Goal: Answer question/provide support: Share knowledge or assist other users

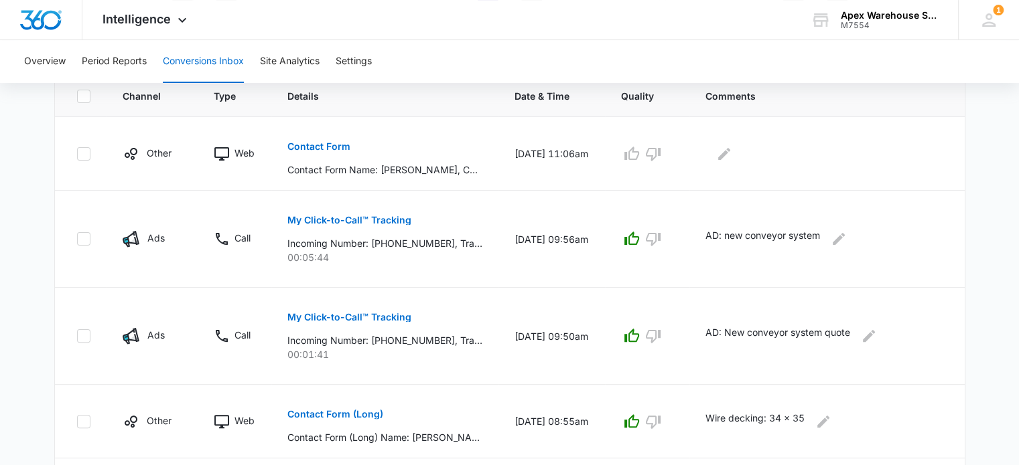
scroll to position [279, 0]
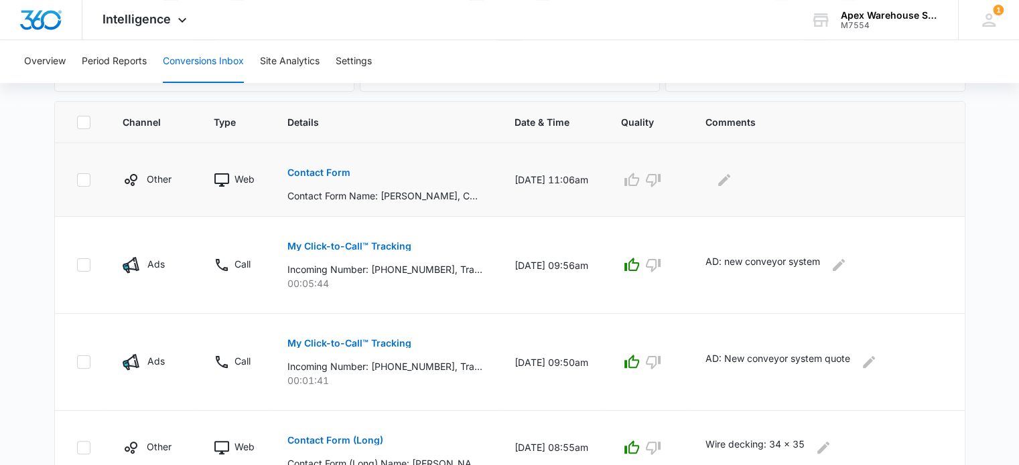
click at [330, 172] on p "Contact Form" at bounding box center [318, 172] width 63 height 9
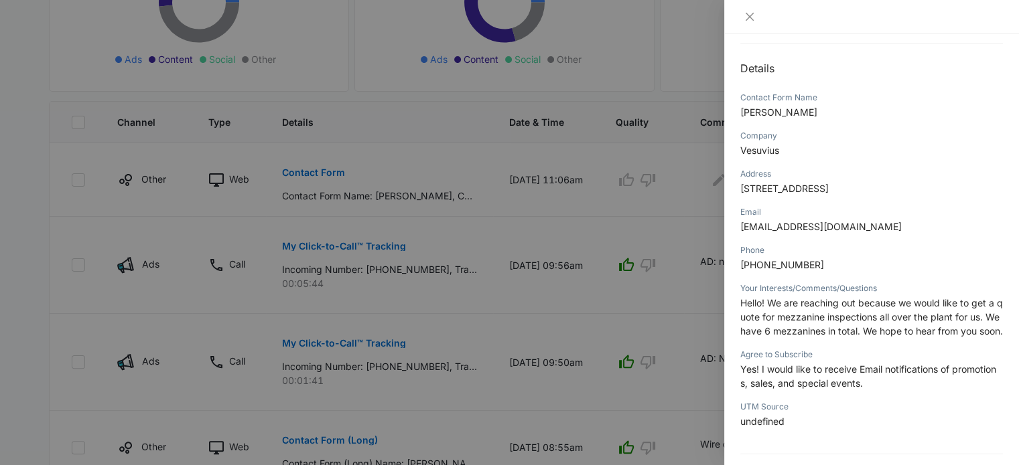
scroll to position [142, 0]
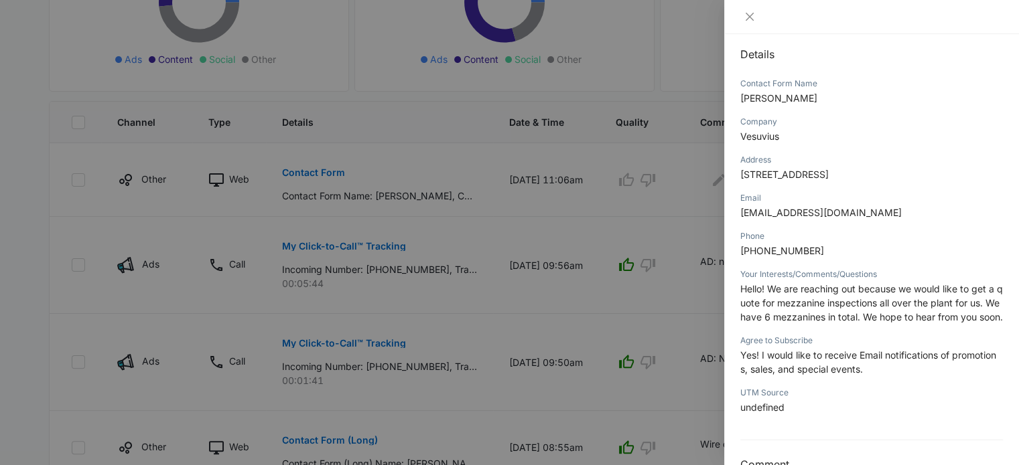
click at [794, 315] on span "Hello! We are reaching out because we would like to get a quote for mezzanine i…" at bounding box center [871, 303] width 263 height 40
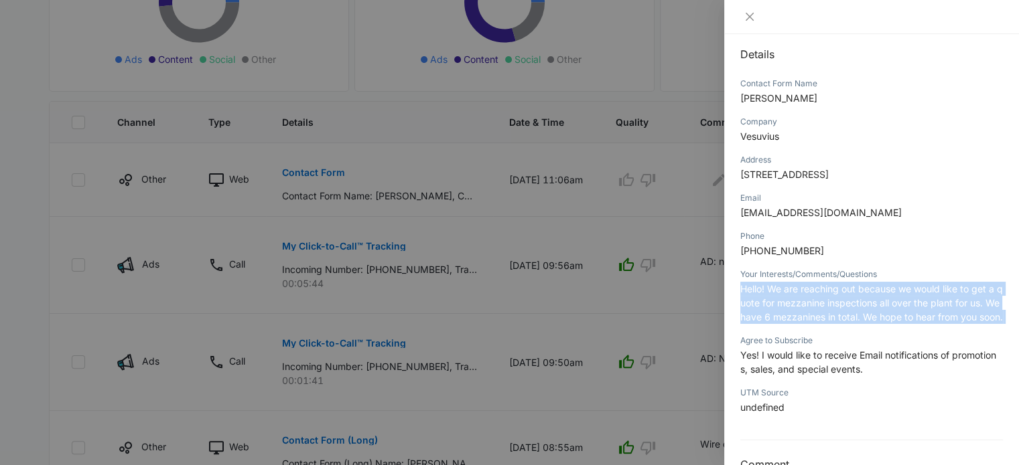
click at [794, 315] on span "Hello! We are reaching out because we would like to get a quote for mezzanine i…" at bounding box center [871, 303] width 263 height 40
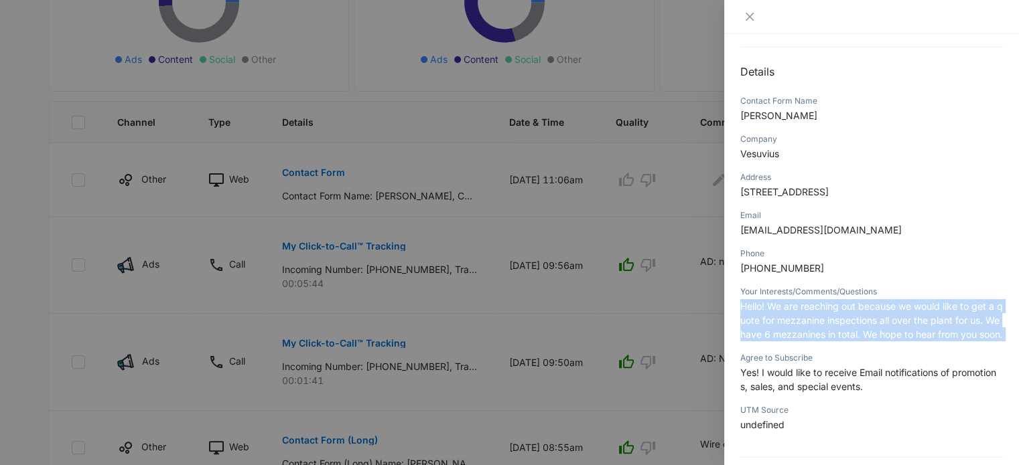
scroll to position [123, 0]
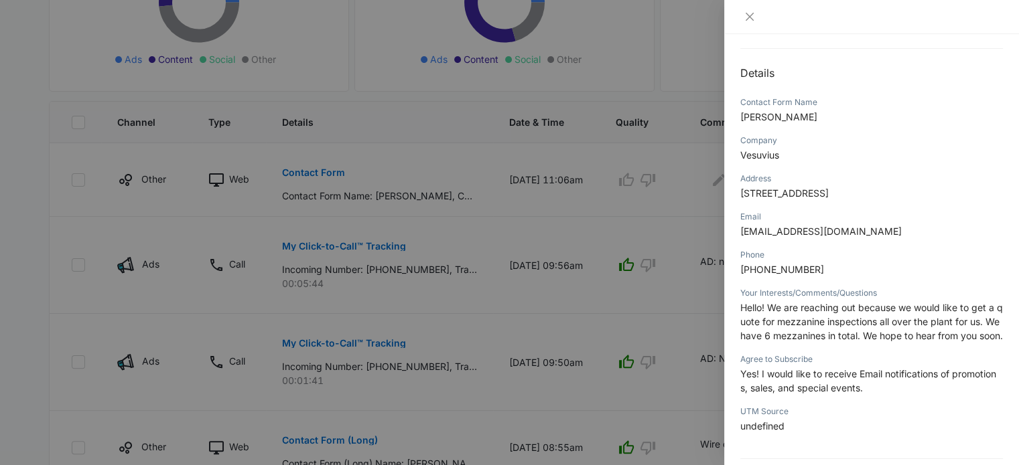
click at [678, 255] on div at bounding box center [509, 232] width 1019 height 465
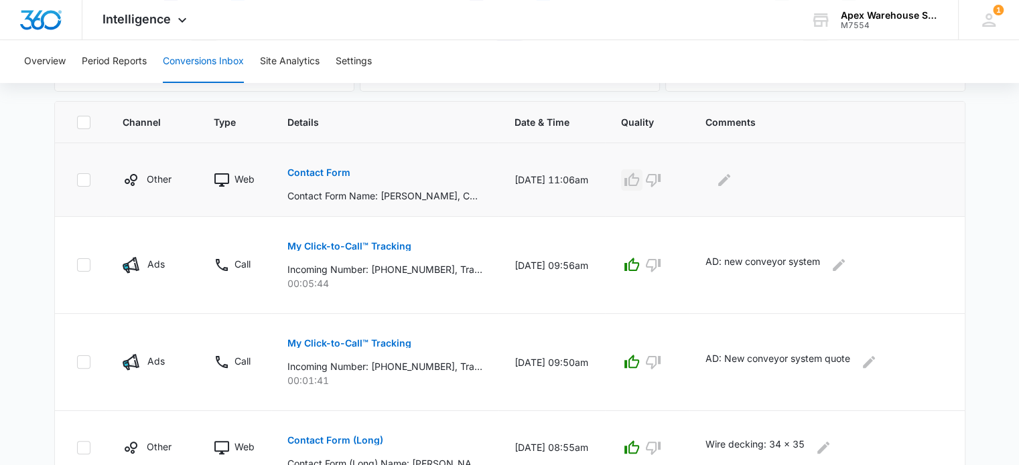
click at [640, 182] on icon "button" at bounding box center [632, 180] width 16 height 16
click at [732, 184] on icon "Edit Comments" at bounding box center [724, 180] width 16 height 16
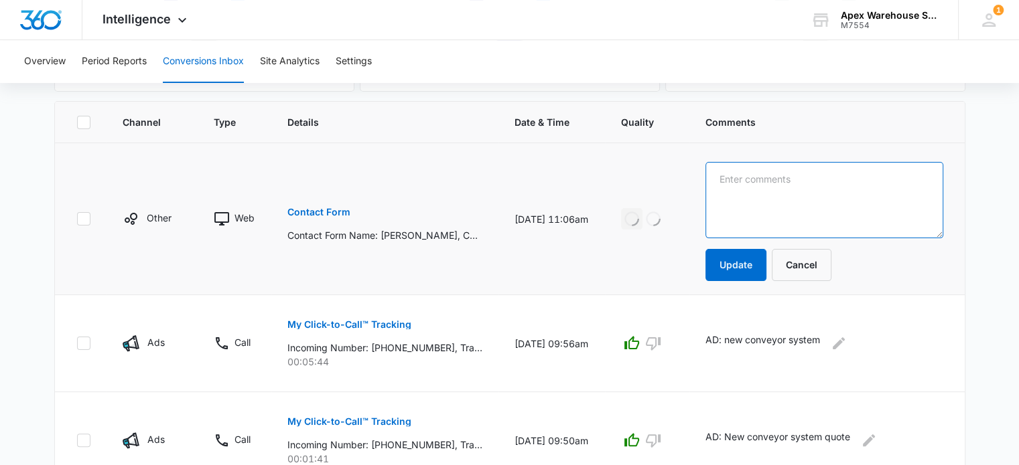
click at [751, 190] on textarea at bounding box center [824, 200] width 238 height 76
paste textarea "Inspections for mezzanines (6)"
type textarea "Inspections for mezzanines (6)"
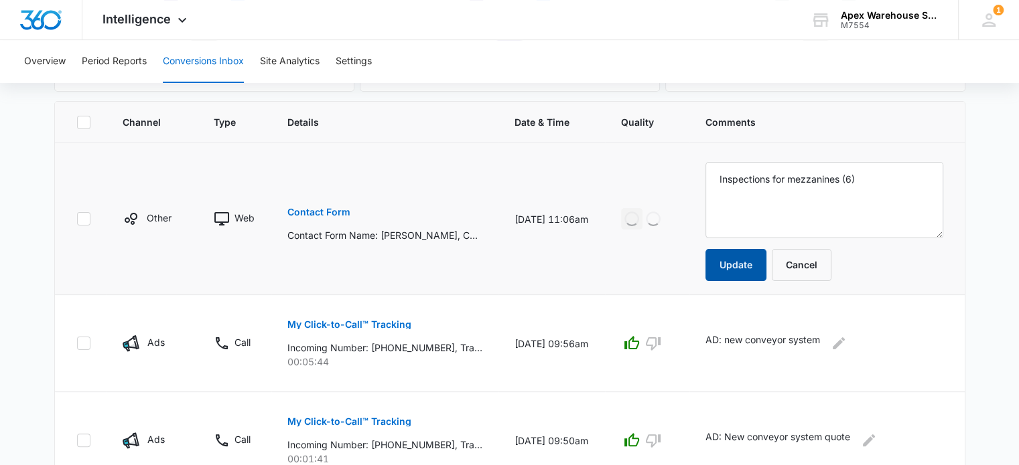
click at [745, 273] on button "Update" at bounding box center [735, 265] width 61 height 32
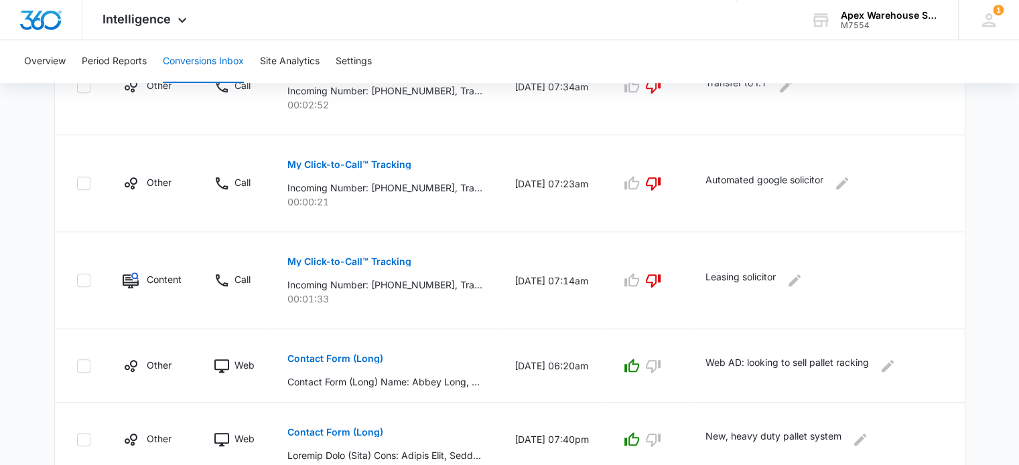
scroll to position [873, 0]
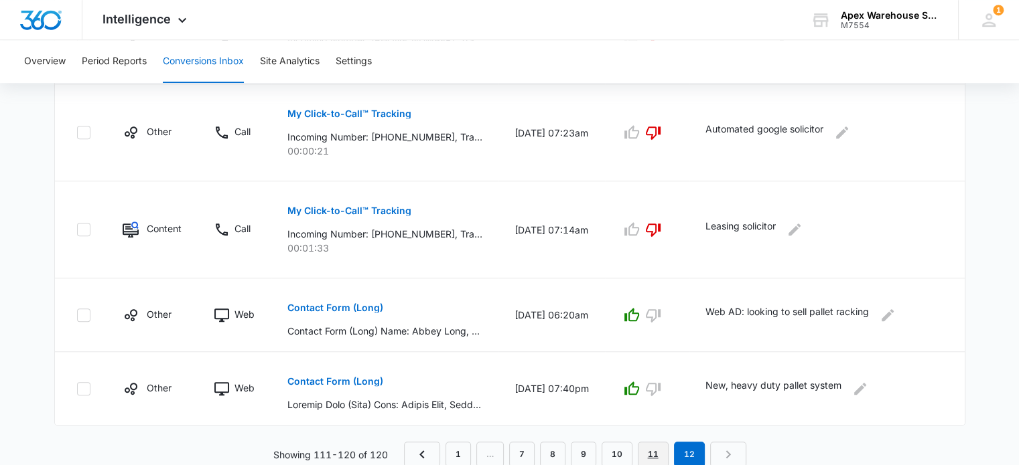
click at [654, 452] on link "11" at bounding box center [653, 454] width 31 height 25
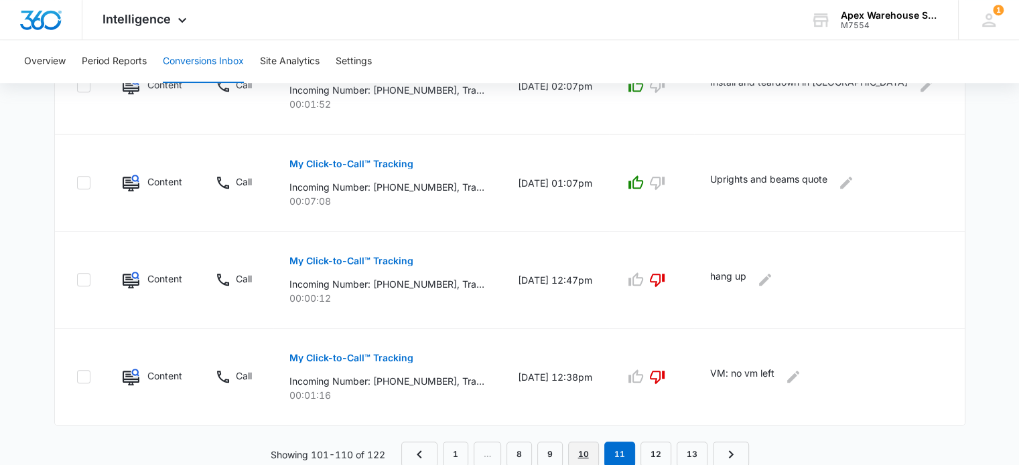
click at [583, 455] on link "10" at bounding box center [583, 454] width 31 height 25
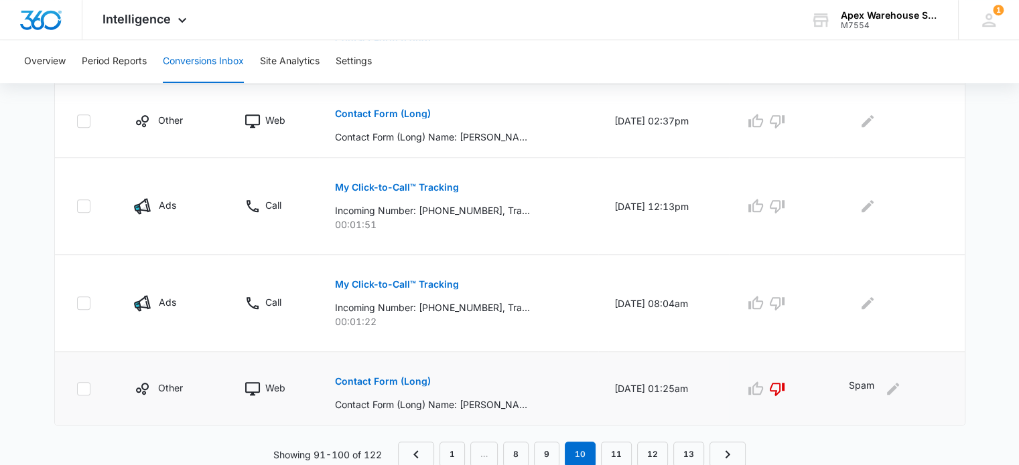
scroll to position [0, 0]
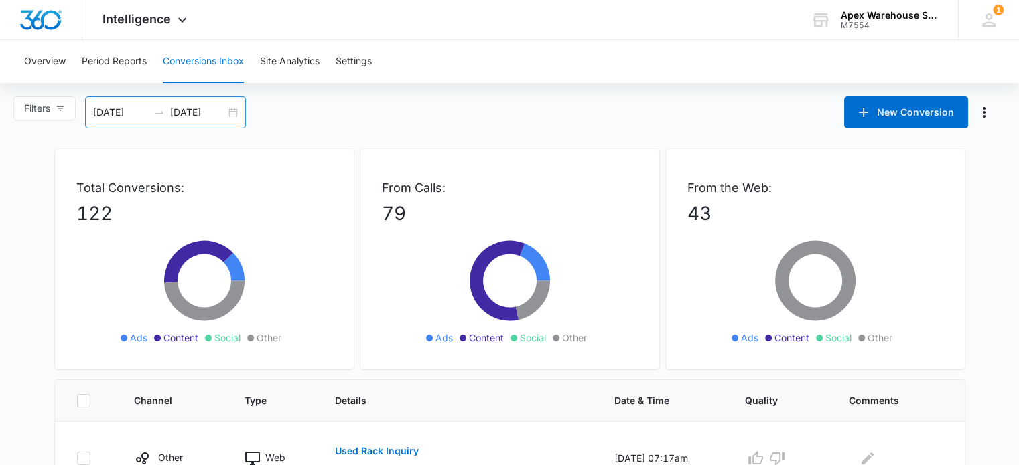
click at [230, 117] on div "[DATE] [DATE]" at bounding box center [165, 112] width 161 height 32
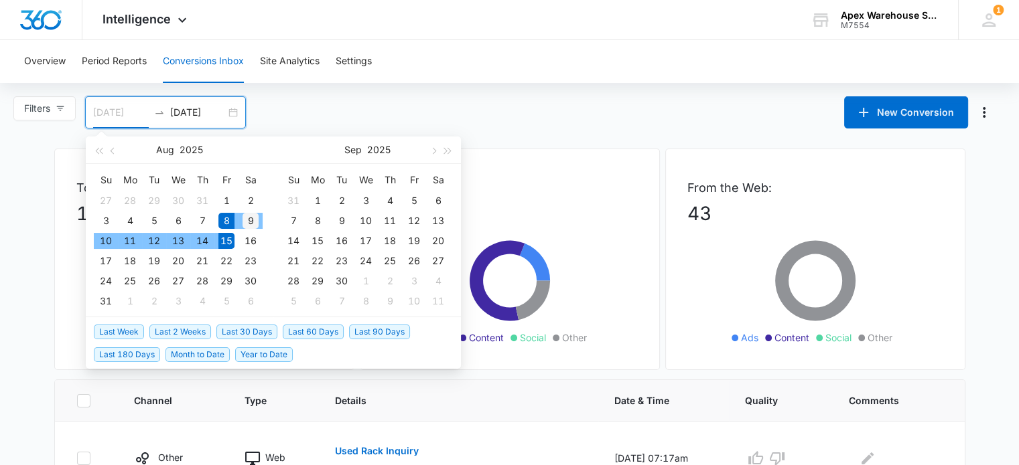
type input "[DATE]"
click at [250, 222] on div "9" at bounding box center [250, 221] width 16 height 16
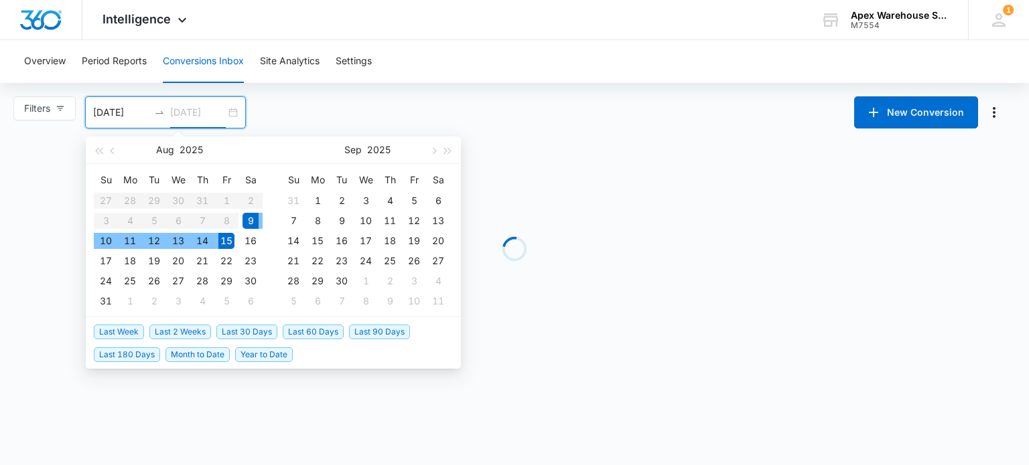
click at [230, 245] on div "15" at bounding box center [226, 241] width 16 height 16
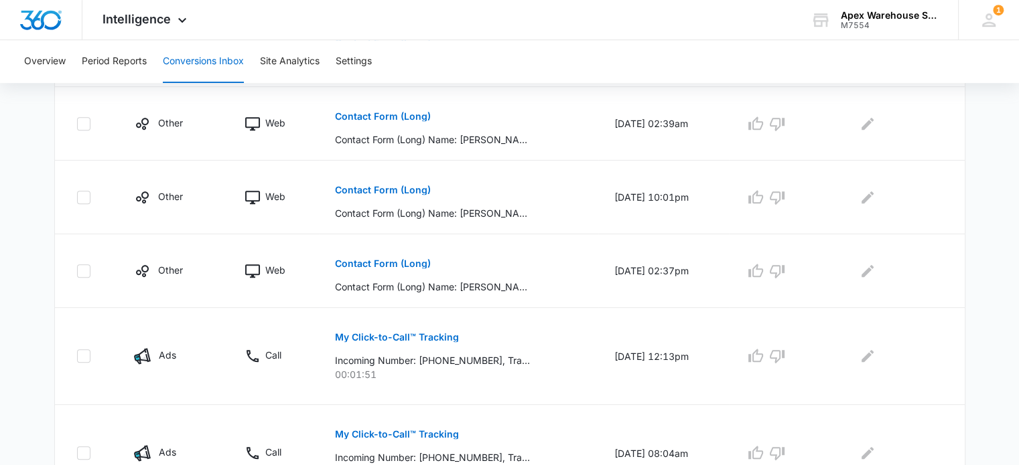
scroll to position [826, 0]
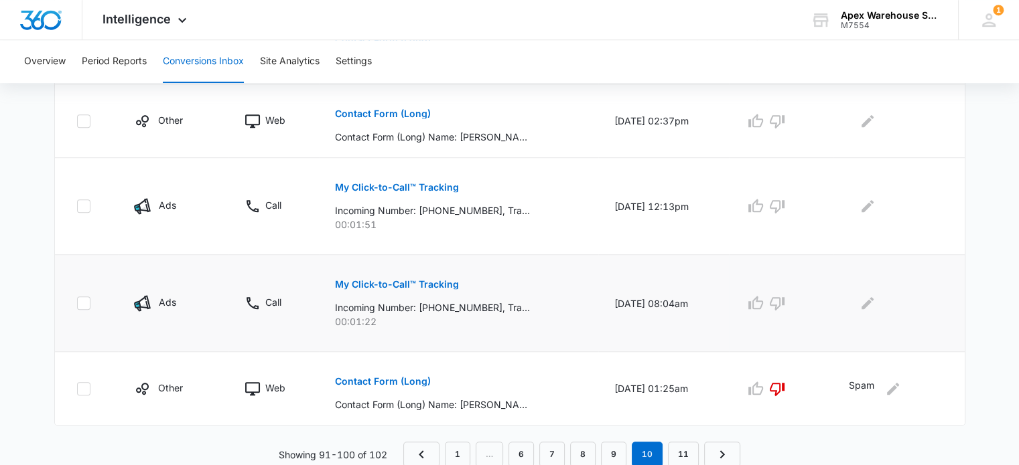
click at [422, 281] on p "My Click-to-Call™ Tracking" at bounding box center [397, 284] width 124 height 9
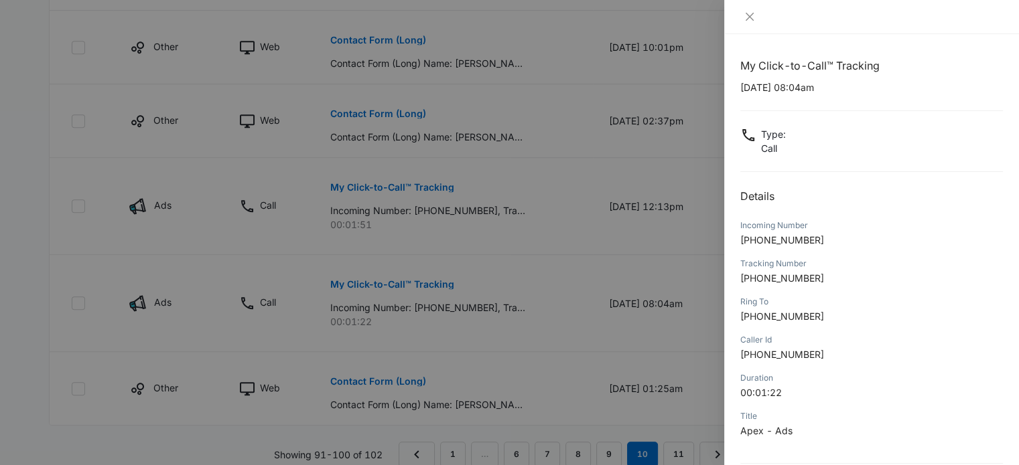
scroll to position [129, 0]
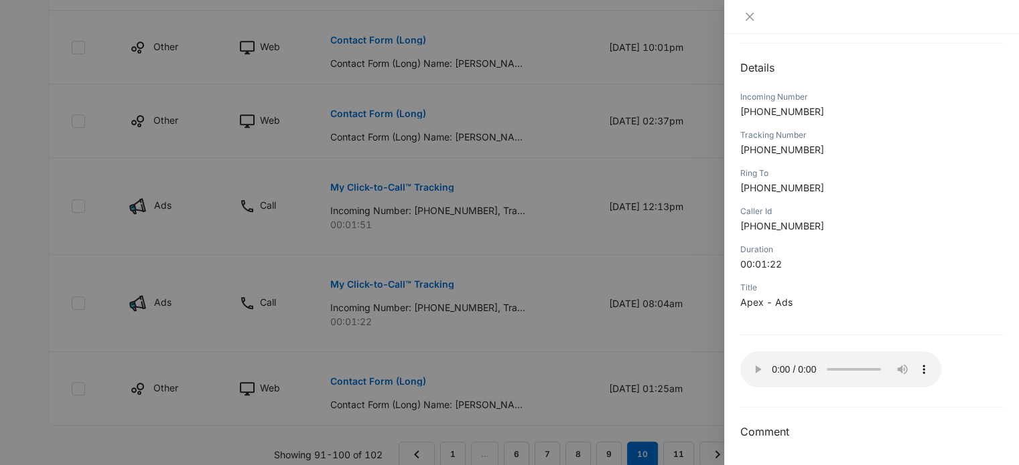
click at [913, 158] on div "Tracking Number [PHONE_NUMBER]" at bounding box center [871, 147] width 263 height 38
click at [922, 32] on div at bounding box center [871, 17] width 295 height 34
click at [881, 33] on div at bounding box center [871, 17] width 295 height 34
click at [668, 252] on div at bounding box center [509, 232] width 1019 height 465
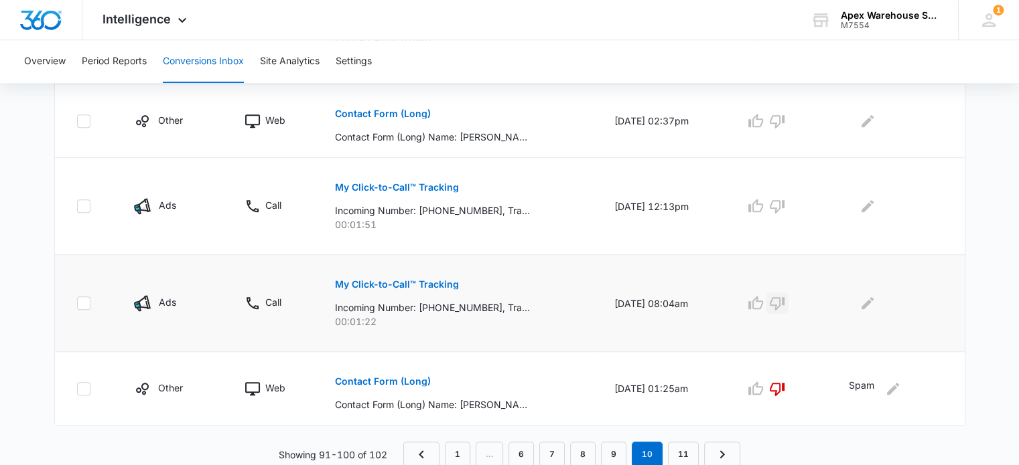
click at [785, 297] on icon "button" at bounding box center [777, 303] width 16 height 16
click at [873, 302] on icon "Edit Comments" at bounding box center [867, 303] width 12 height 12
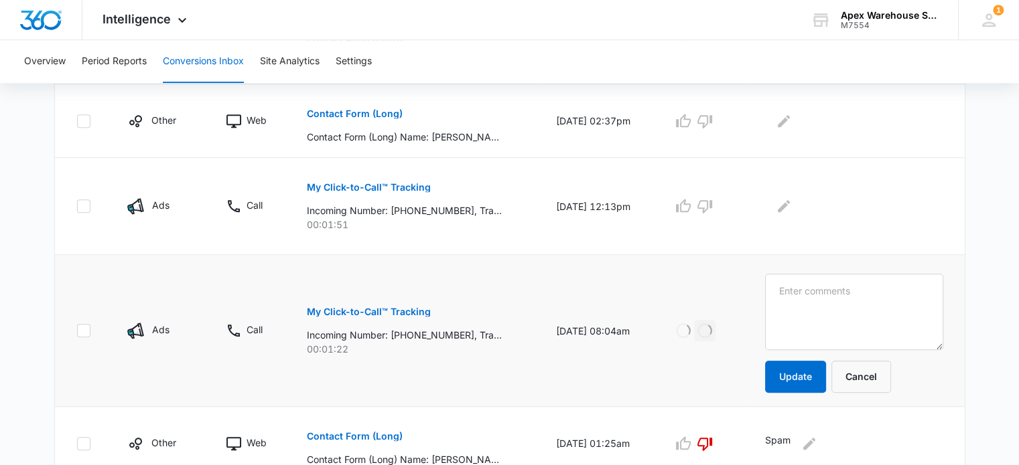
click at [875, 303] on textarea at bounding box center [853, 312] width 177 height 76
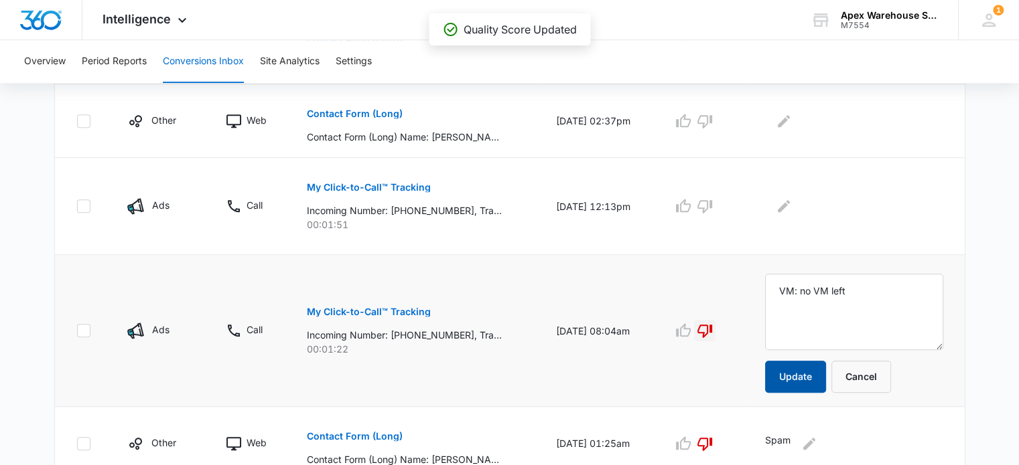
type textarea "VM: no VM left"
click at [818, 373] on button "Update" at bounding box center [795, 377] width 61 height 32
click at [373, 183] on p "My Click-to-Call™ Tracking" at bounding box center [369, 187] width 124 height 9
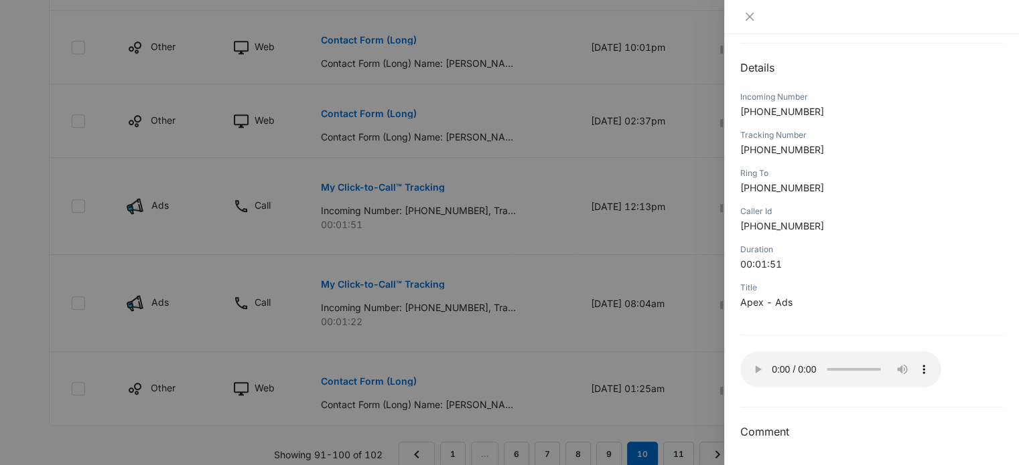
click at [705, 304] on div at bounding box center [509, 232] width 1019 height 465
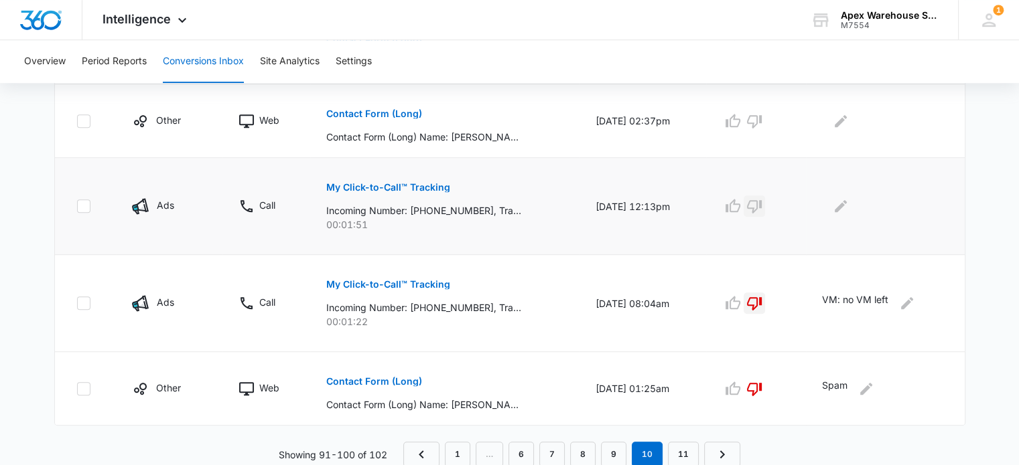
click at [762, 204] on icon "button" at bounding box center [754, 206] width 16 height 16
click at [849, 203] on icon "Edit Comments" at bounding box center [841, 206] width 16 height 16
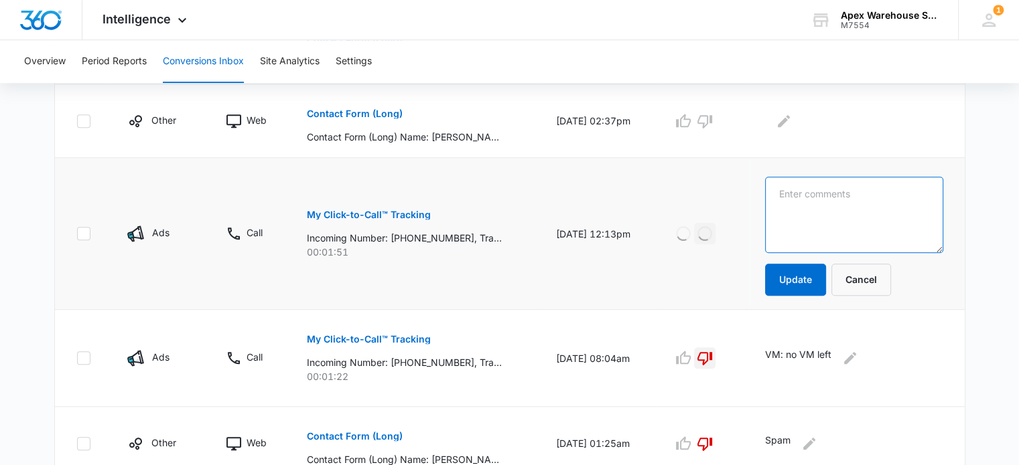
click at [854, 209] on textarea at bounding box center [853, 215] width 177 height 76
type textarea "Job Inquiry: referred from a friend"
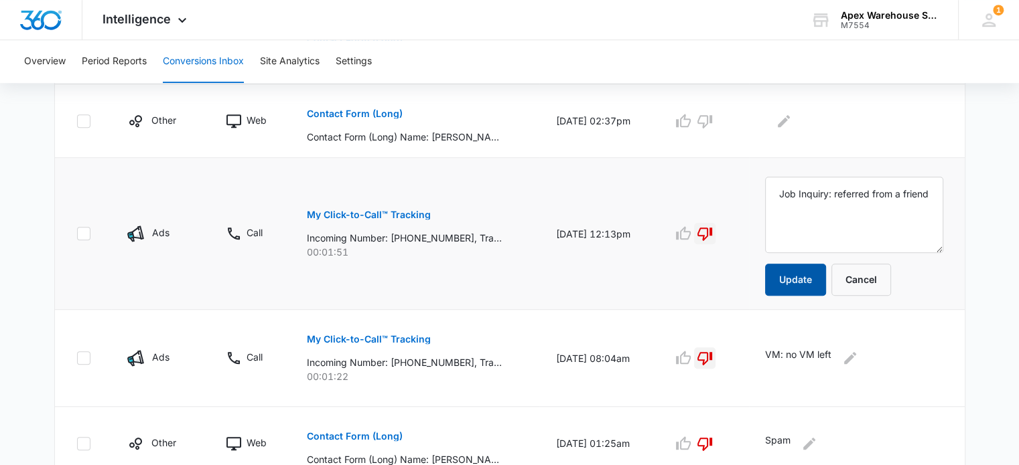
click at [811, 283] on button "Update" at bounding box center [795, 280] width 61 height 32
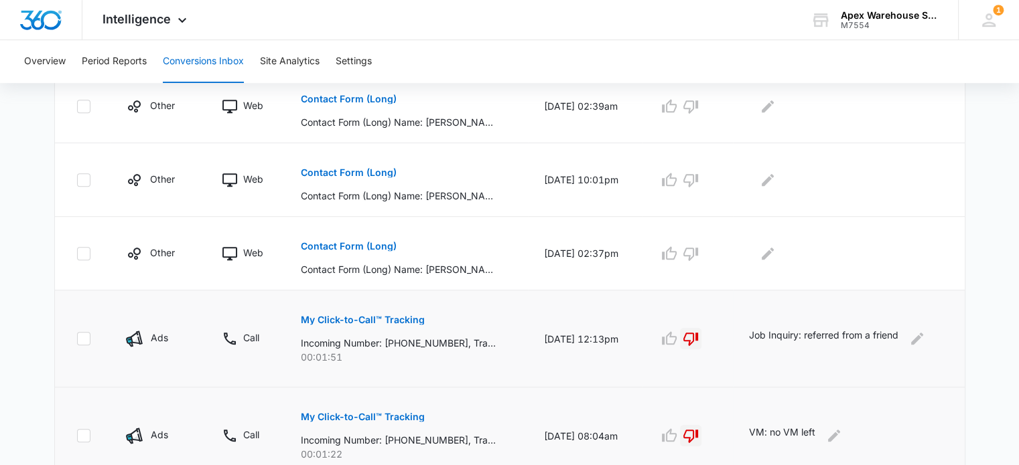
scroll to position [693, 0]
click at [358, 246] on p "Contact Form (Long)" at bounding box center [349, 246] width 96 height 9
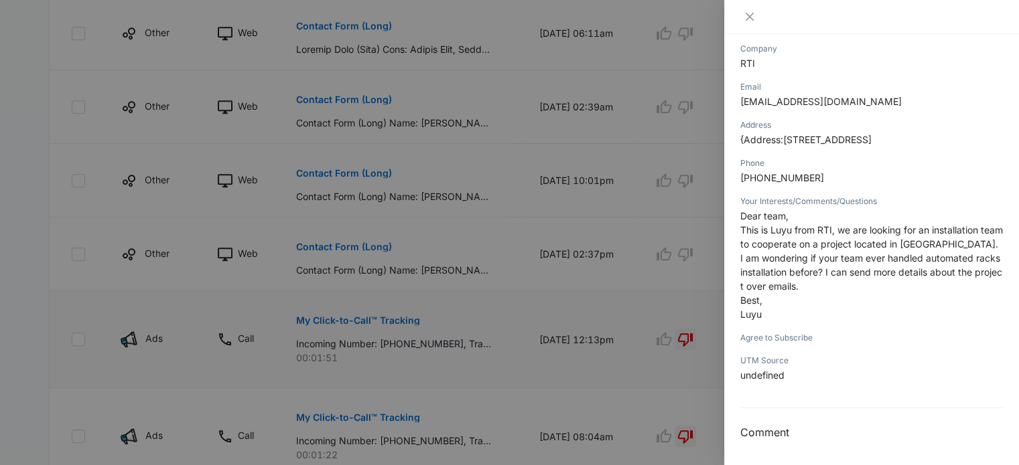
scroll to position [48, 0]
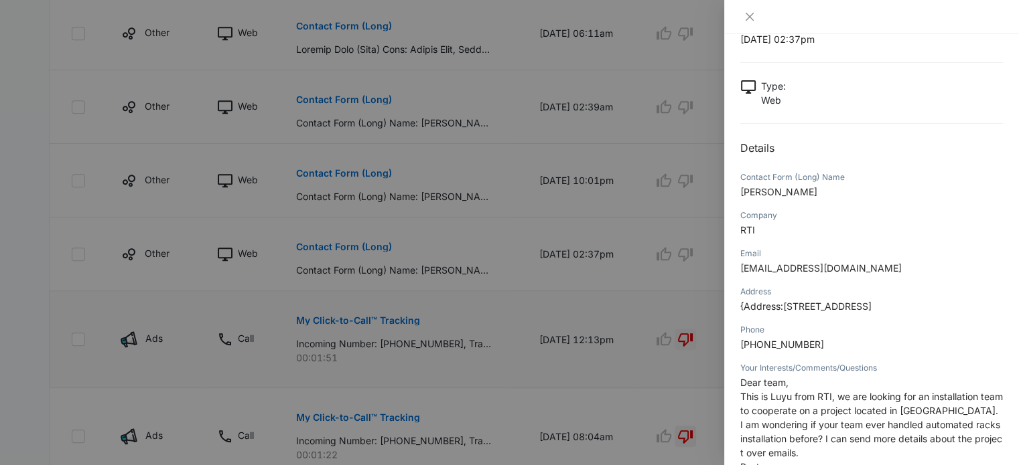
click at [639, 301] on div at bounding box center [509, 232] width 1019 height 465
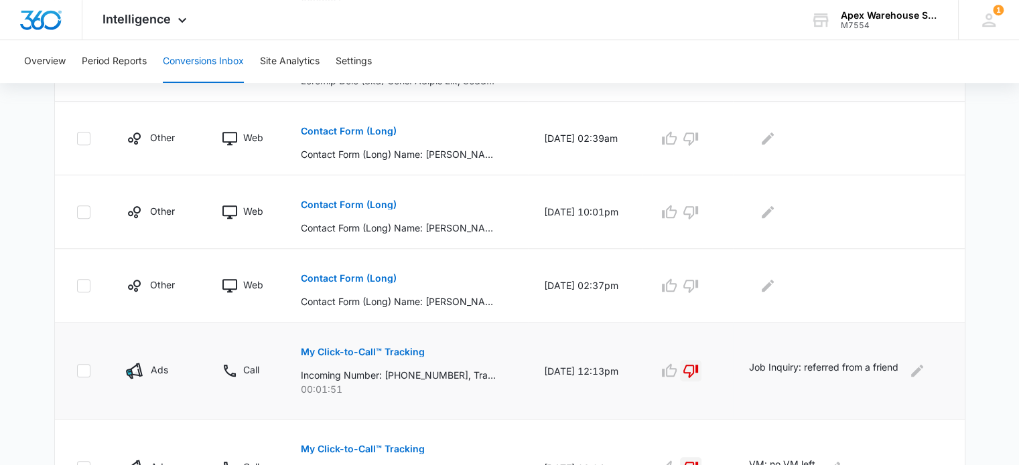
scroll to position [661, 0]
click at [677, 288] on icon "button" at bounding box center [669, 287] width 16 height 16
click at [772, 285] on icon "Edit Comments" at bounding box center [768, 286] width 12 height 12
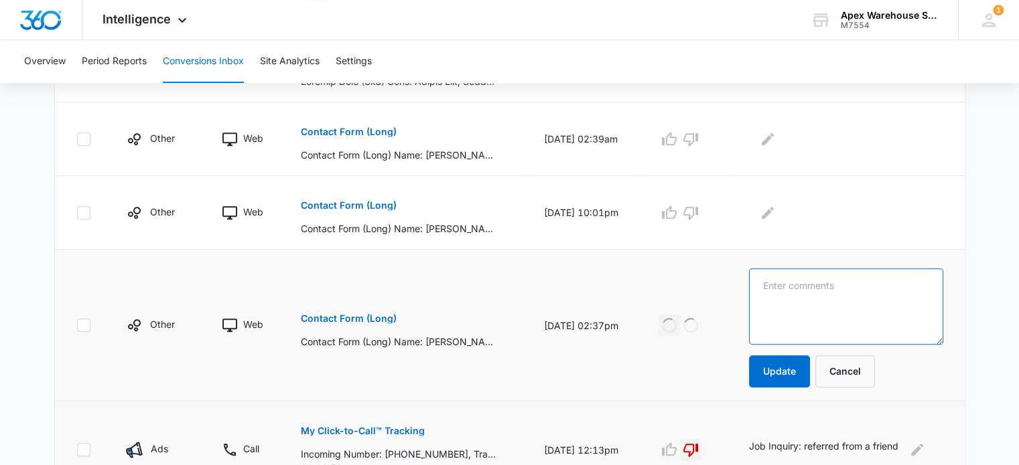
click at [796, 292] on textarea at bounding box center [846, 307] width 194 height 76
paste textarea "Installation services for automated racking"
type textarea "Installation services for automated racking"
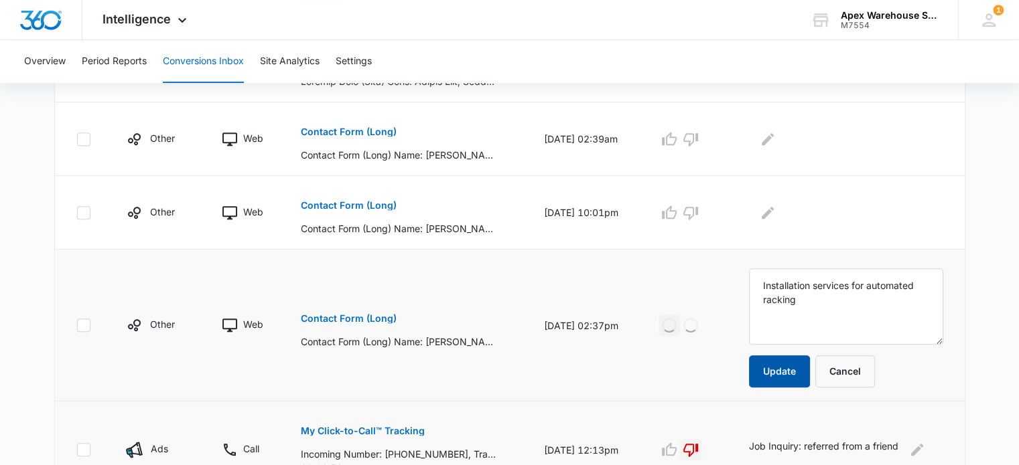
click at [798, 374] on button "Update" at bounding box center [779, 372] width 61 height 32
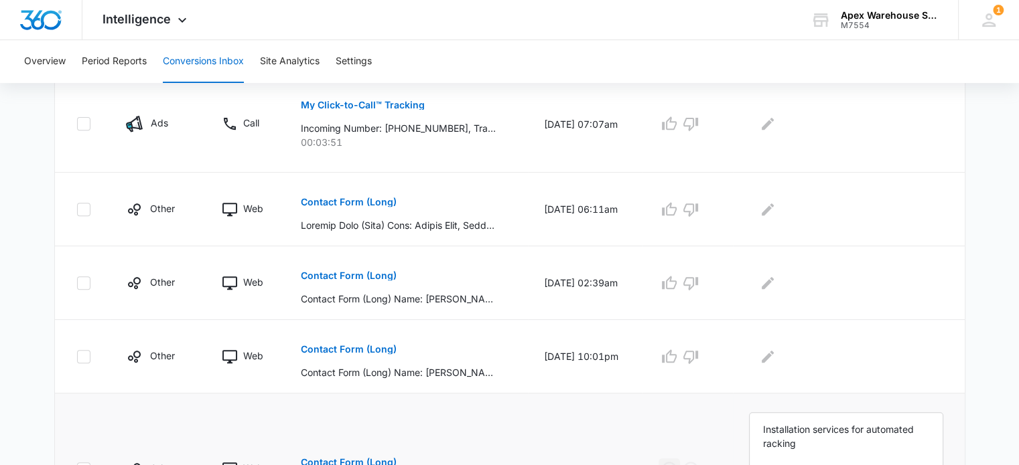
scroll to position [513, 0]
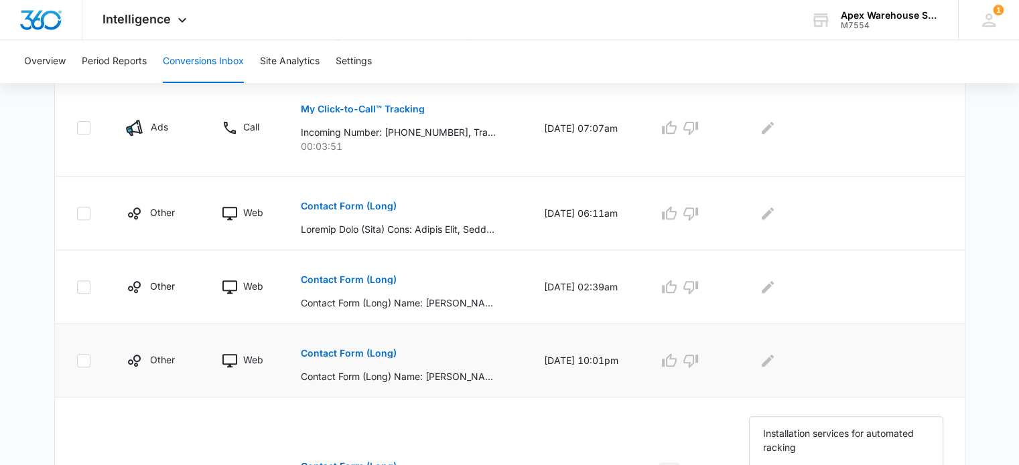
click at [344, 350] on p "Contact Form (Long)" at bounding box center [349, 353] width 96 height 9
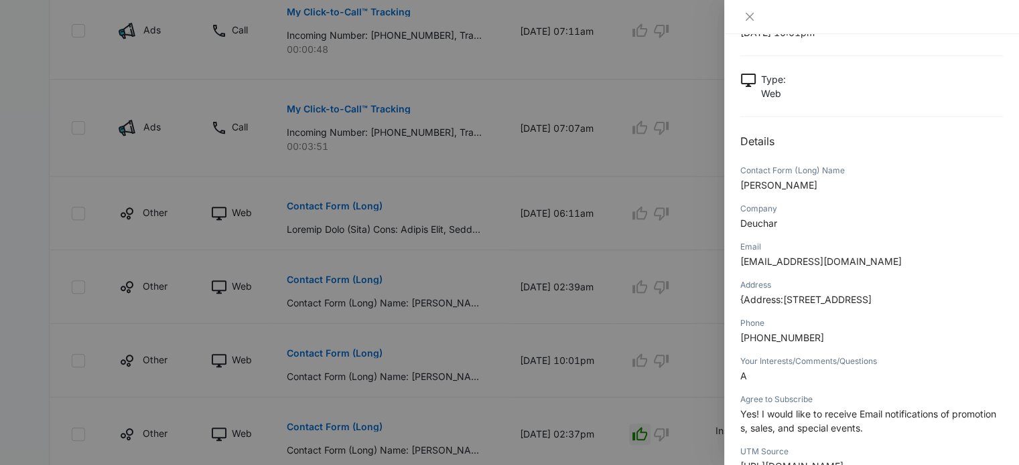
scroll to position [56, 0]
click at [678, 336] on div at bounding box center [509, 232] width 1019 height 465
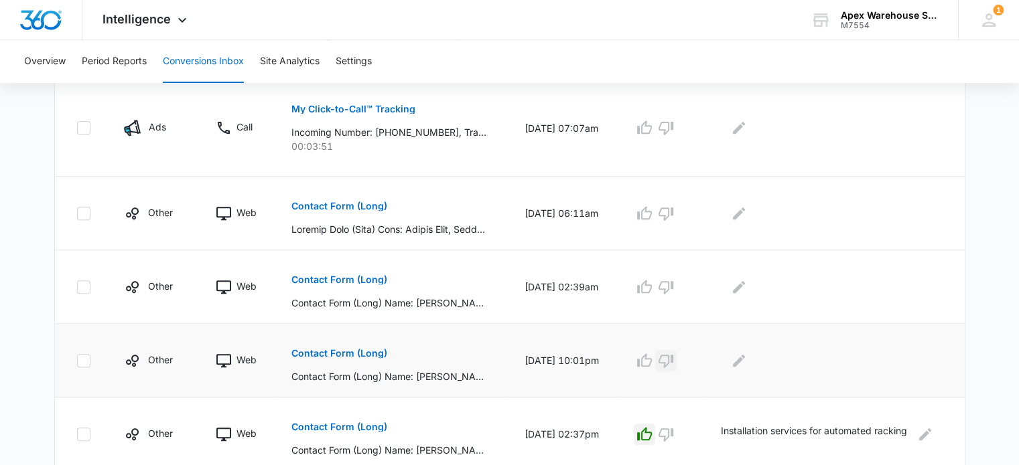
click at [674, 356] on icon "button" at bounding box center [666, 361] width 16 height 16
click at [747, 357] on icon "Edit Comments" at bounding box center [739, 361] width 16 height 16
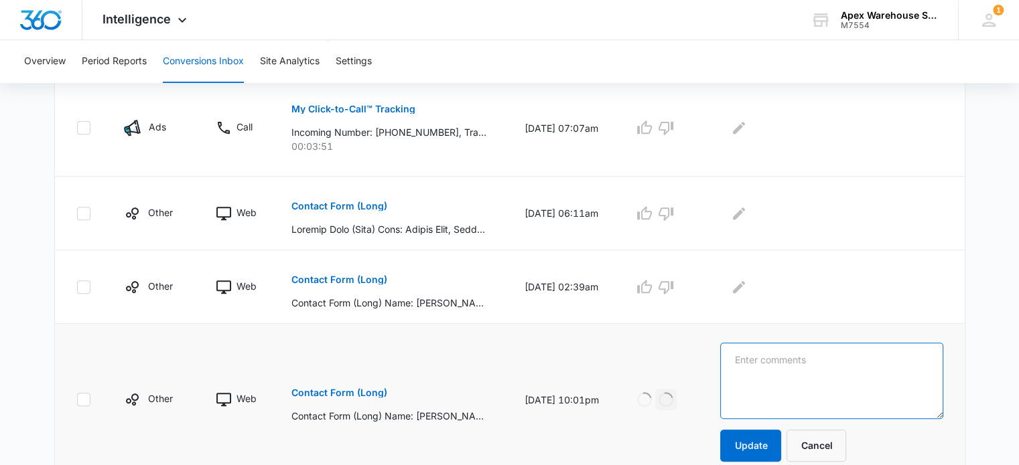
click at [747, 357] on textarea at bounding box center [831, 381] width 222 height 76
type textarea "Spam"
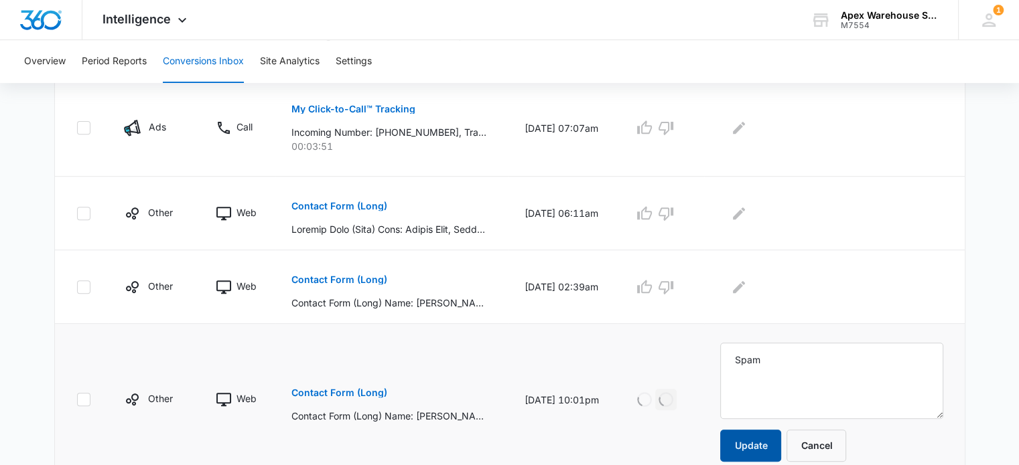
click at [758, 439] on button "Update" at bounding box center [750, 446] width 61 height 32
click at [341, 279] on p "Contact Form (Long)" at bounding box center [339, 279] width 96 height 9
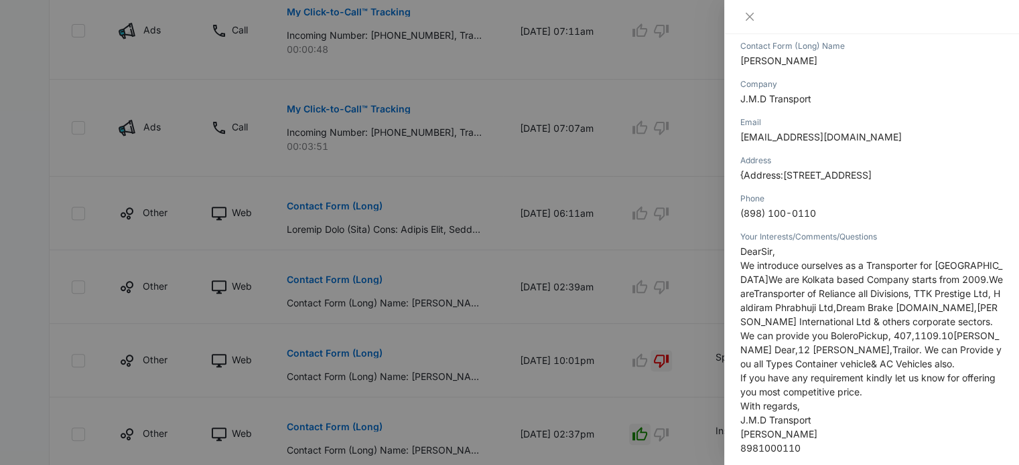
scroll to position [182, 0]
drag, startPoint x: 654, startPoint y: 163, endPoint x: 598, endPoint y: 228, distance: 86.0
click at [598, 228] on div at bounding box center [509, 232] width 1019 height 465
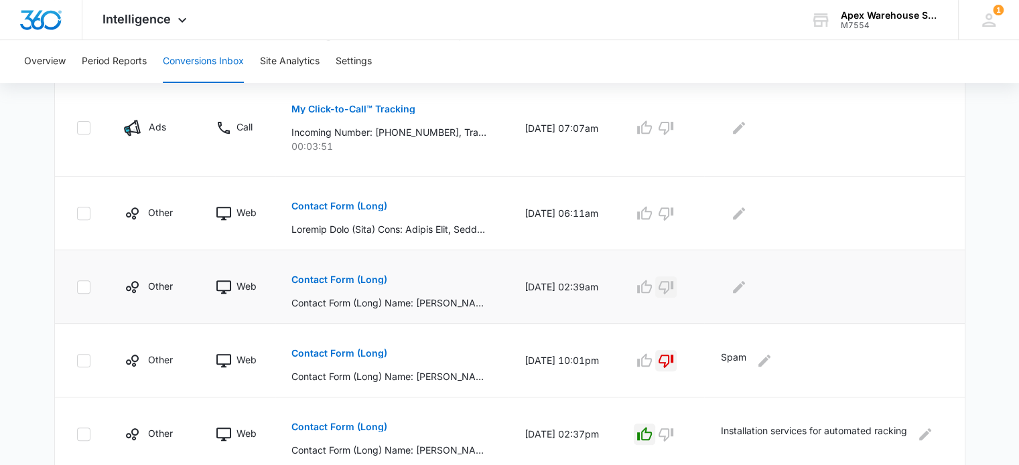
click at [673, 281] on icon "button" at bounding box center [665, 287] width 15 height 13
click at [735, 285] on button "Edit Comments" at bounding box center [738, 287] width 21 height 21
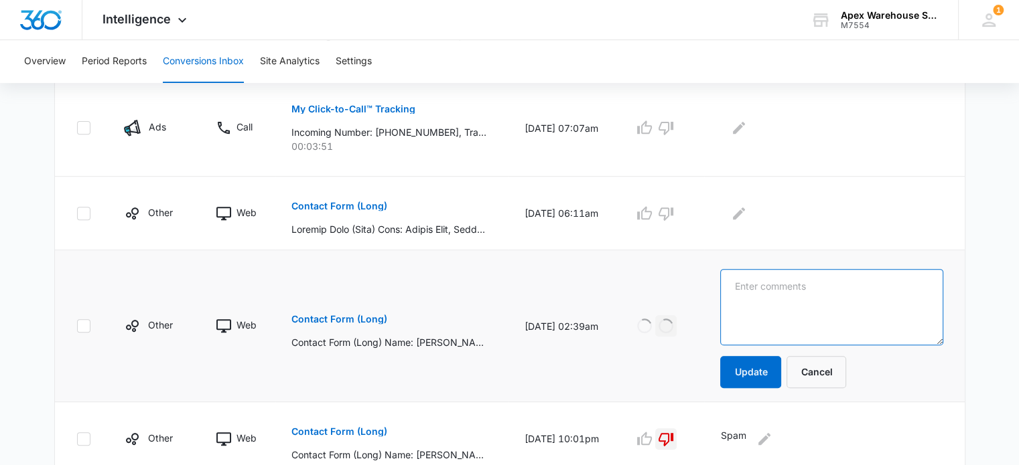
click at [760, 291] on textarea at bounding box center [831, 307] width 222 height 76
type textarea "Freight solicitor"
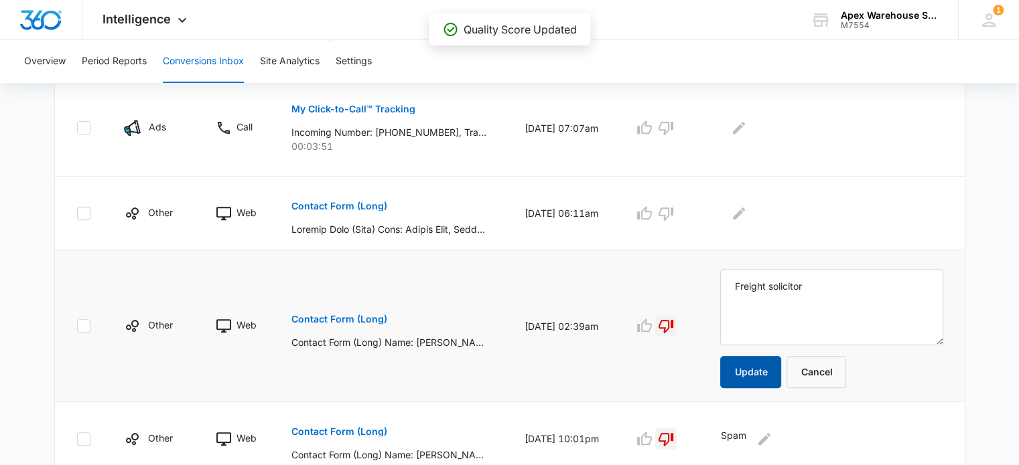
click at [757, 377] on button "Update" at bounding box center [750, 372] width 61 height 32
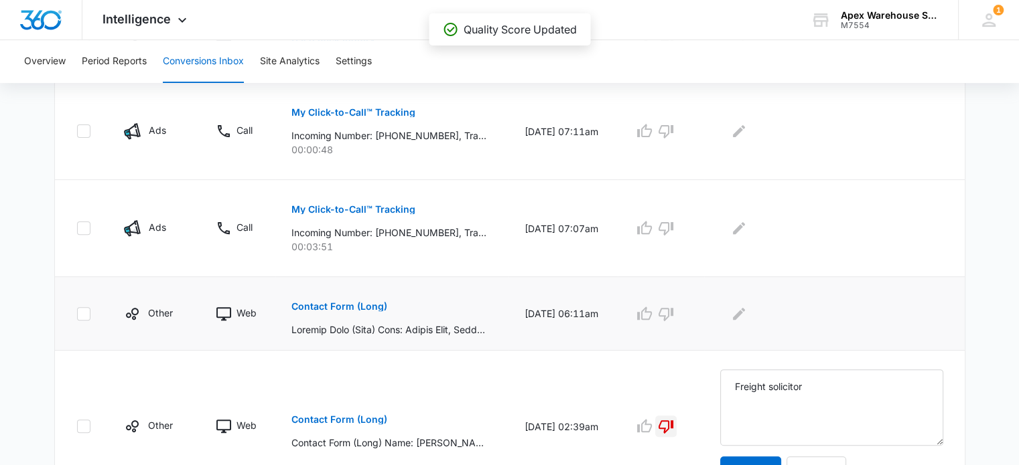
click at [338, 304] on p "Contact Form (Long)" at bounding box center [339, 306] width 96 height 9
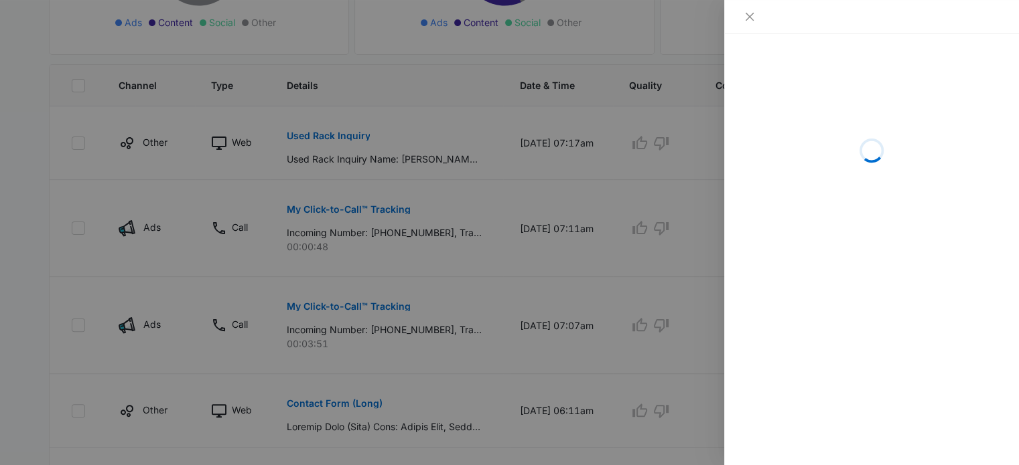
scroll to position [316, 0]
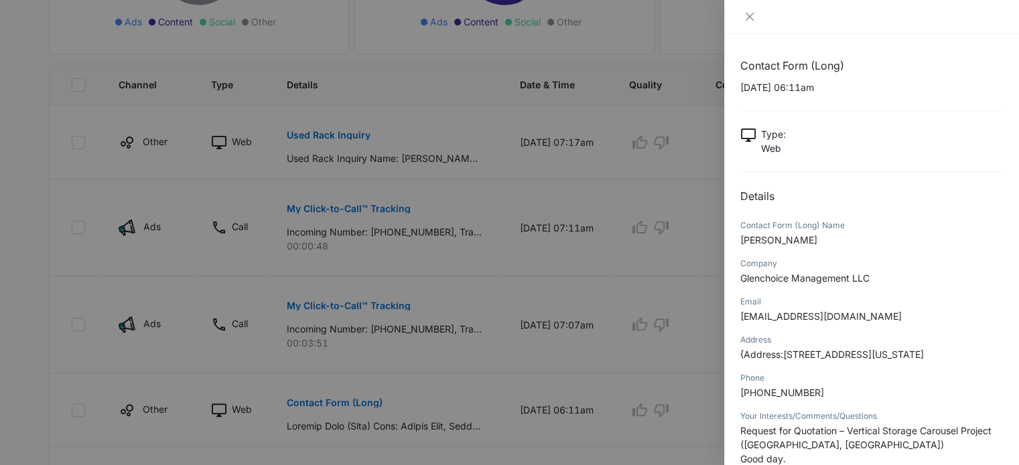
click at [486, 315] on div at bounding box center [509, 232] width 1019 height 465
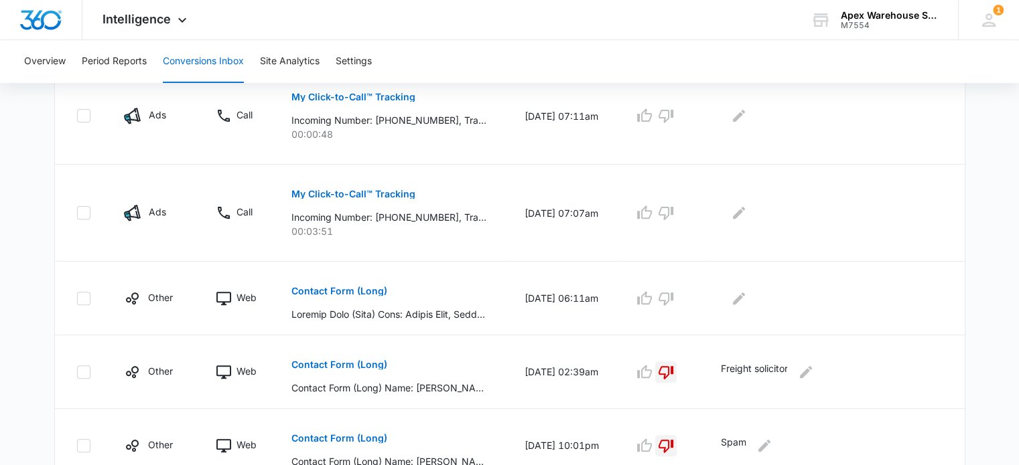
scroll to position [427, 0]
click at [356, 289] on p "Contact Form (Long)" at bounding box center [339, 291] width 96 height 9
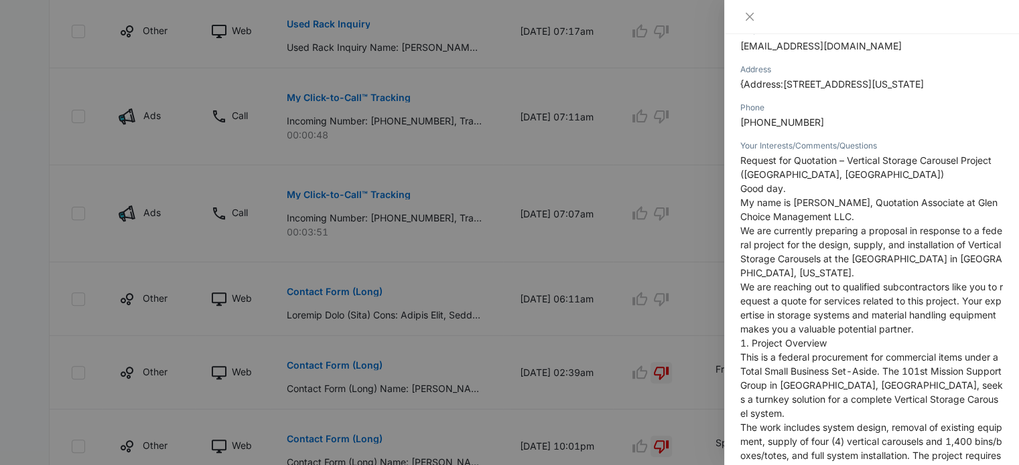
scroll to position [272, 0]
drag, startPoint x: 845, startPoint y: 259, endPoint x: 981, endPoint y: 243, distance: 136.9
click at [981, 243] on span "We are currently preparing a proposal in response to a federal project for the …" at bounding box center [871, 251] width 262 height 54
copy span "Vertical Storage Carousels"
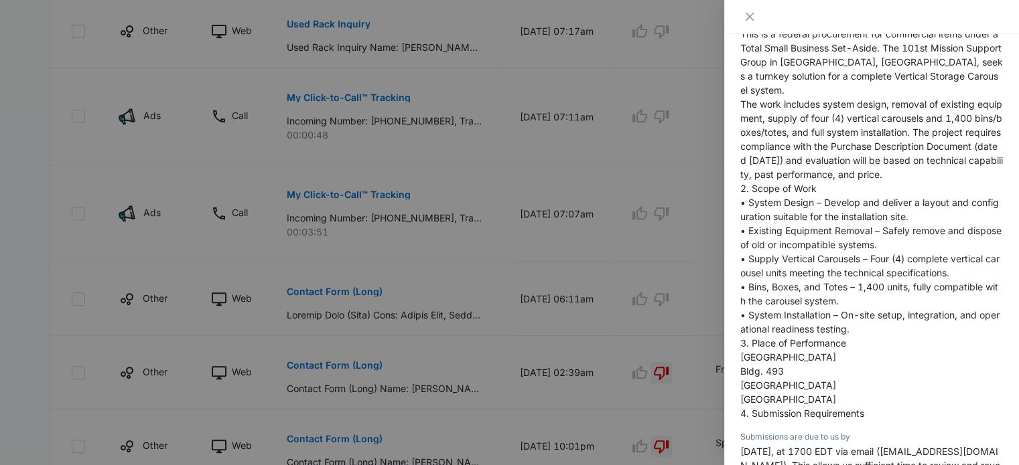
scroll to position [597, 0]
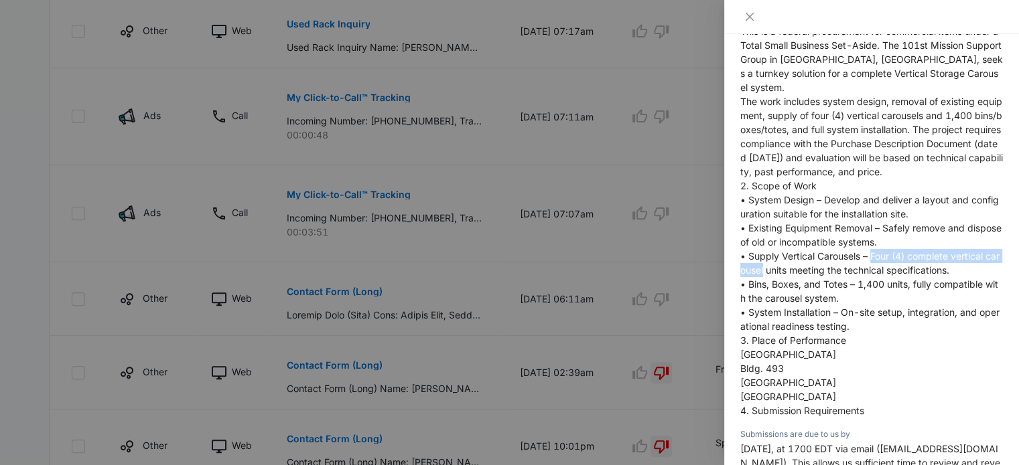
drag, startPoint x: 871, startPoint y: 241, endPoint x: 778, endPoint y: 261, distance: 95.1
click at [778, 261] on span "• Supply Vertical Carousels – Four (4) complete vertical carousel units meeting…" at bounding box center [869, 262] width 259 height 25
copy span "Four (4) complete vertical carousel"
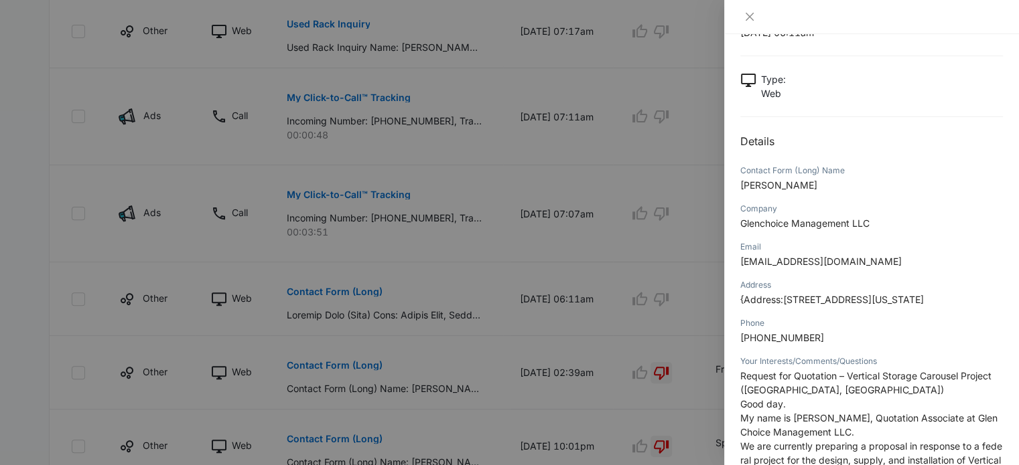
scroll to position [0, 0]
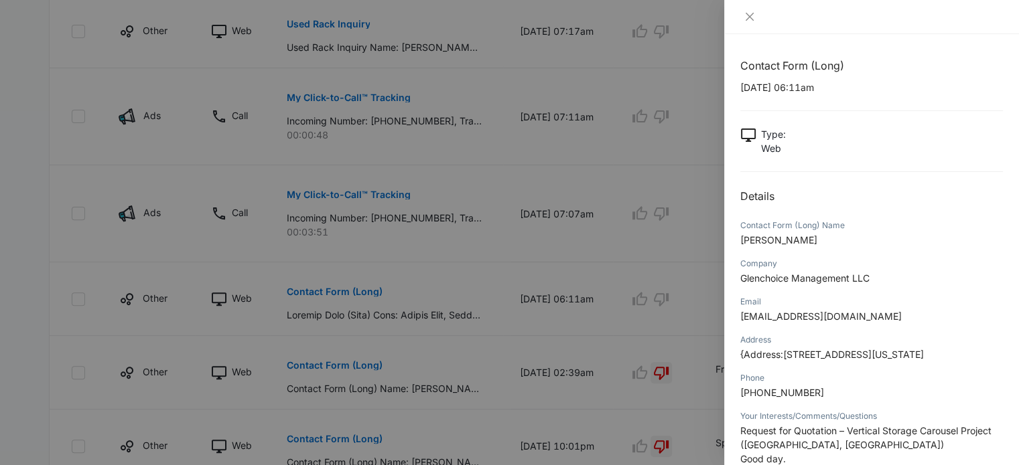
click at [672, 299] on div at bounding box center [509, 232] width 1019 height 465
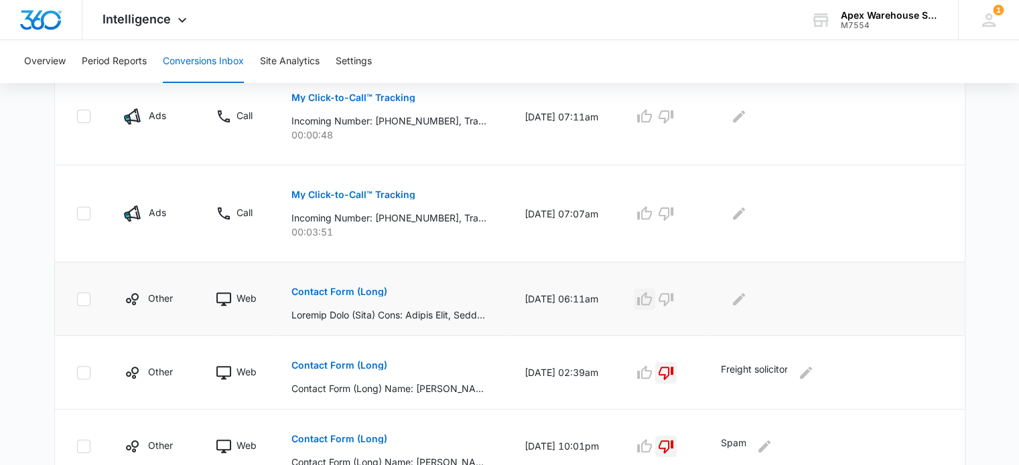
click at [643, 297] on button "button" at bounding box center [644, 299] width 21 height 21
click at [747, 302] on icon "Edit Comments" at bounding box center [739, 299] width 16 height 16
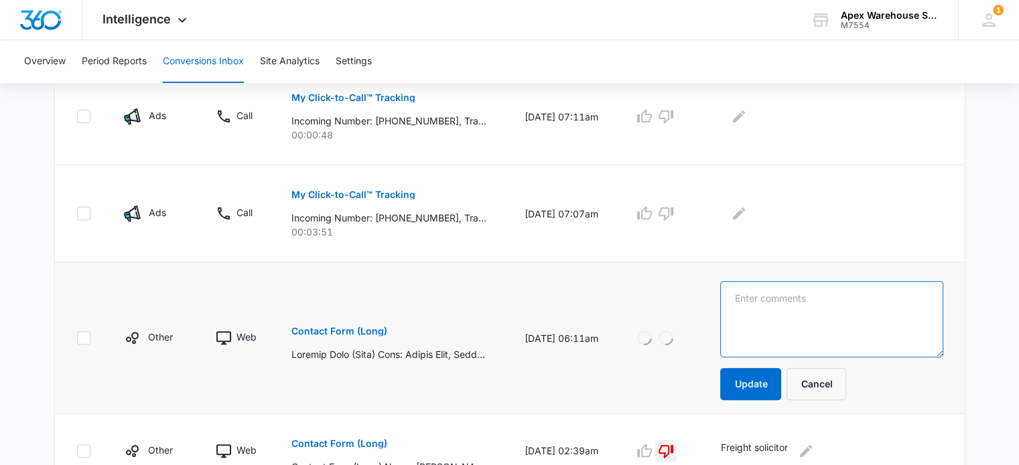
click at [747, 302] on textarea at bounding box center [831, 319] width 222 height 76
paste textarea "Vertical storage carousel project: design, materials, install"
type textarea "Vertical storage carousel project: design, materials, install"
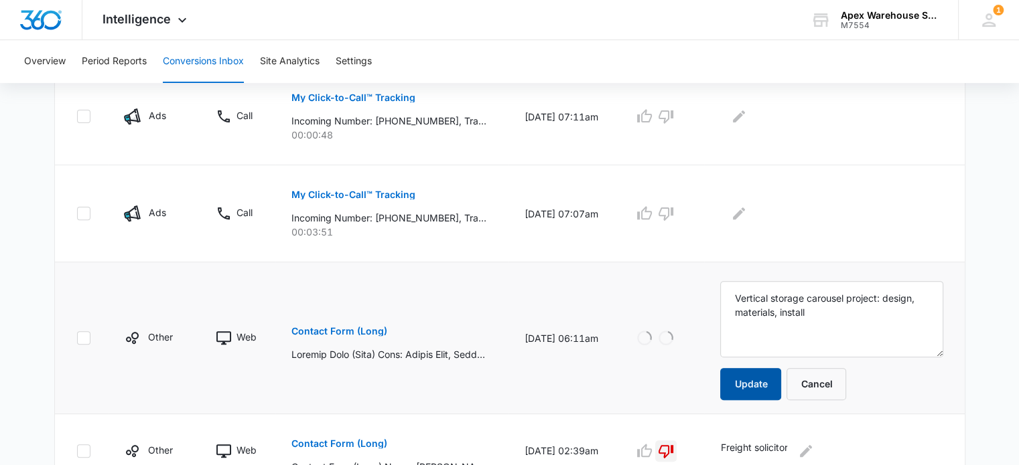
click at [758, 391] on button "Update" at bounding box center [750, 384] width 61 height 32
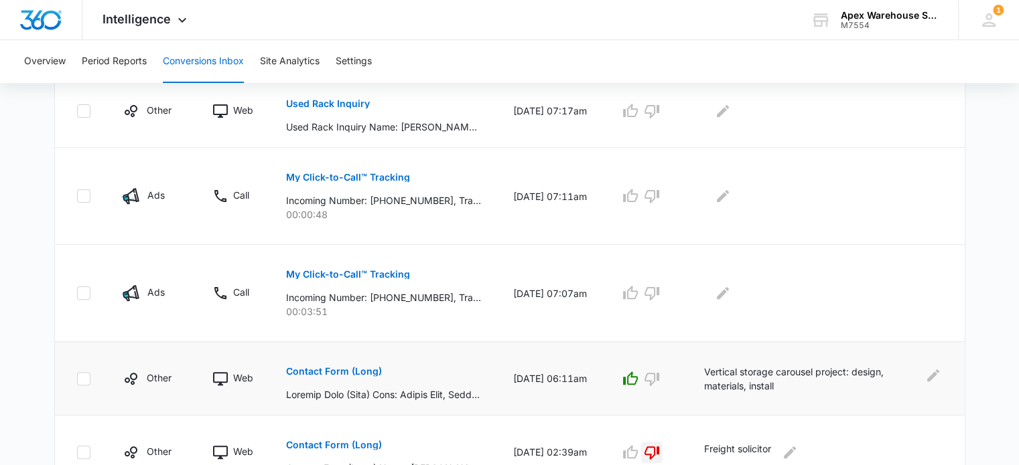
scroll to position [347, 0]
click at [382, 273] on p "My Click-to-Call™ Tracking" at bounding box center [348, 275] width 124 height 9
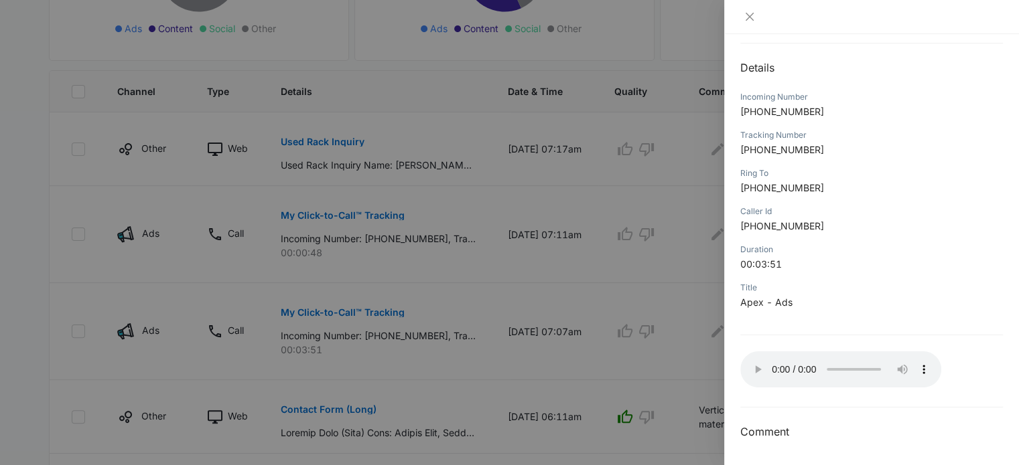
scroll to position [129, 0]
click at [912, 40] on div "My Click-to-Call™ Tracking [DATE] 07:07am Type : Call Details Incoming Number […" at bounding box center [871, 185] width 263 height 512
click at [933, 47] on div "My Click-to-Call™ Tracking [DATE] 07:07am Type : Call Details Incoming Number […" at bounding box center [871, 185] width 263 height 512
drag, startPoint x: 751, startPoint y: 112, endPoint x: 833, endPoint y: 110, distance: 81.7
click at [833, 110] on p "[PHONE_NUMBER]" at bounding box center [871, 111] width 263 height 14
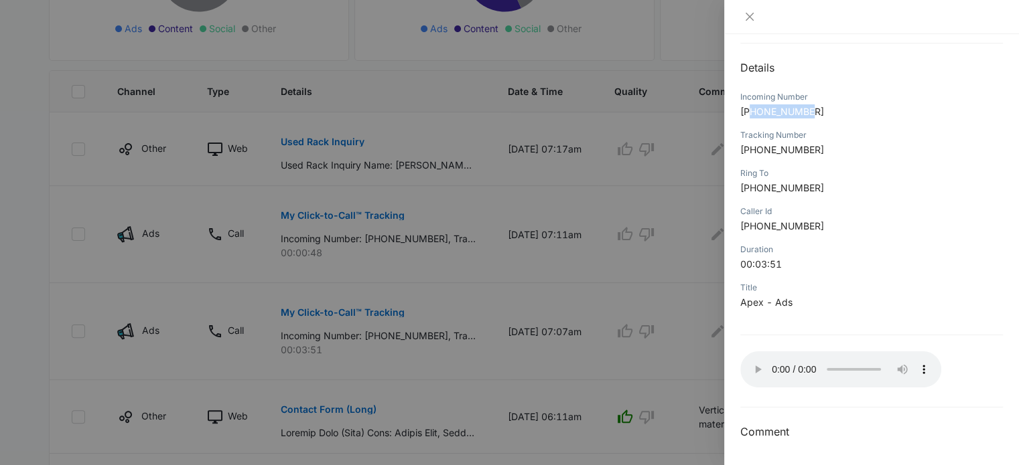
copy span "8477078052"
click at [659, 175] on div at bounding box center [509, 232] width 1019 height 465
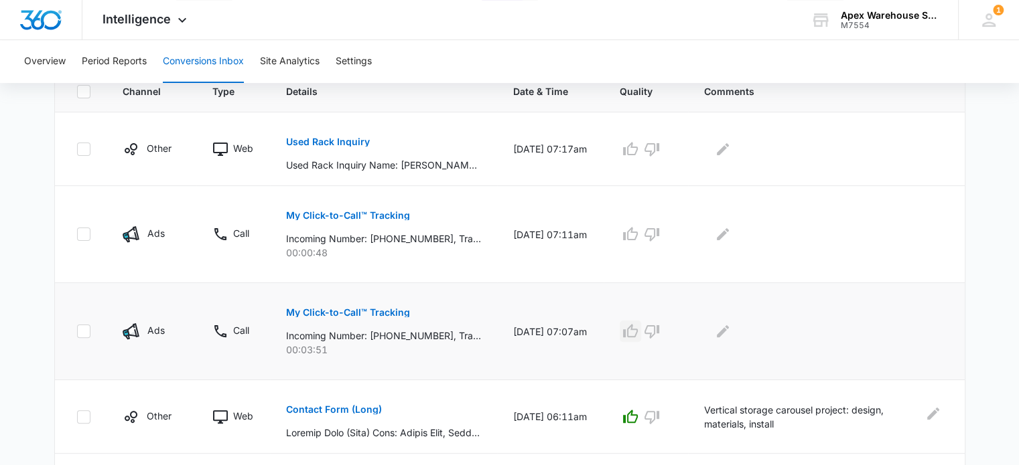
click at [638, 329] on icon "button" at bounding box center [630, 331] width 16 height 16
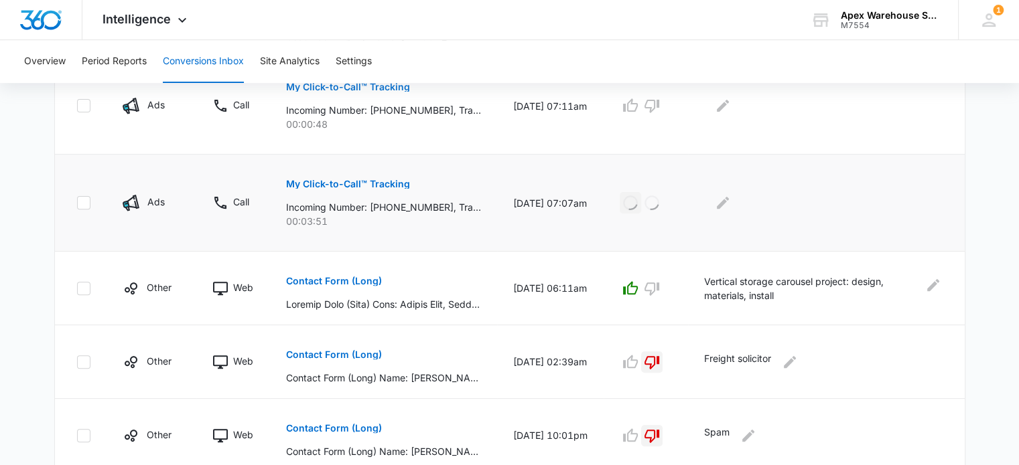
scroll to position [439, 0]
click at [733, 210] on button "Edit Comments" at bounding box center [722, 202] width 21 height 21
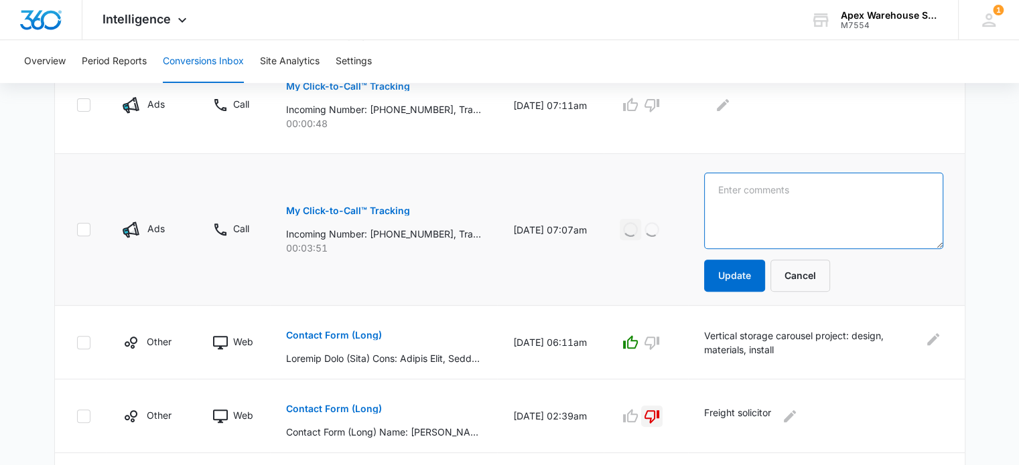
click at [766, 221] on textarea at bounding box center [823, 211] width 239 height 76
paste textarea "New racking: uprights"
type textarea "New racking: uprights"
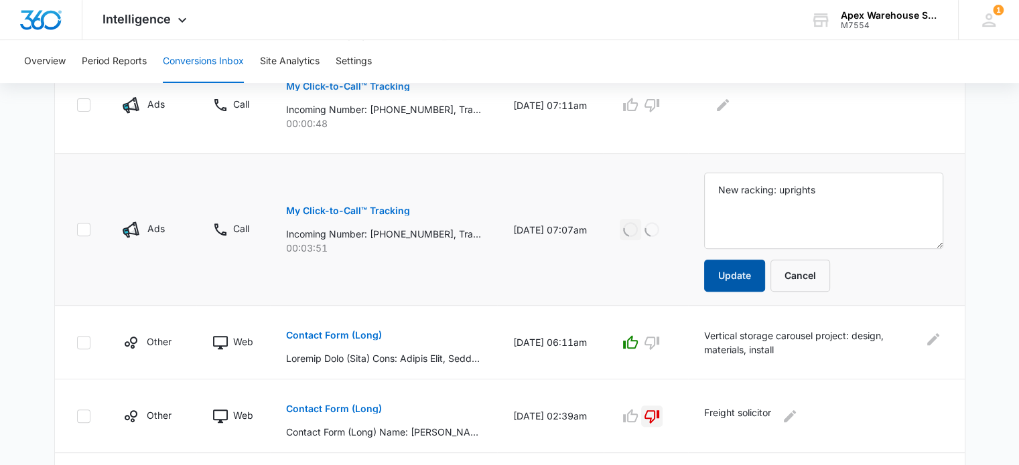
click at [758, 281] on button "Update" at bounding box center [734, 276] width 61 height 32
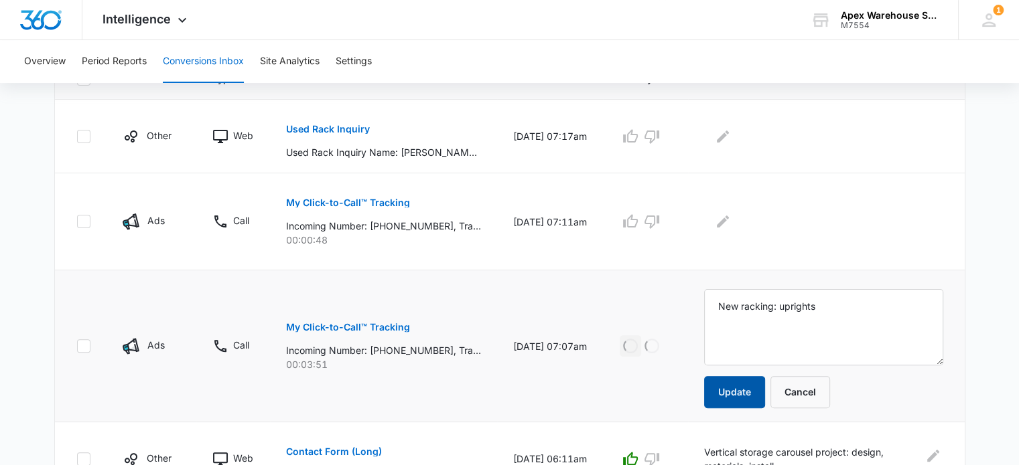
scroll to position [311, 0]
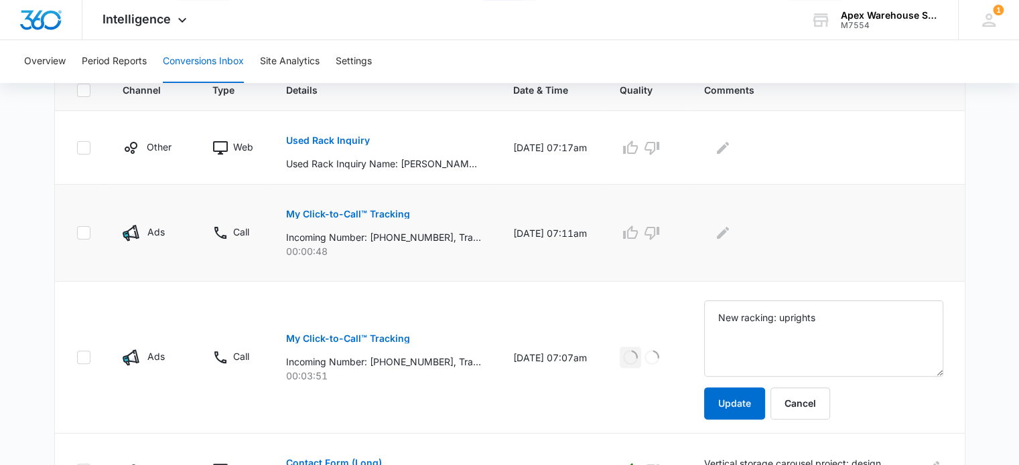
click at [370, 217] on p "My Click-to-Call™ Tracking" at bounding box center [348, 214] width 124 height 9
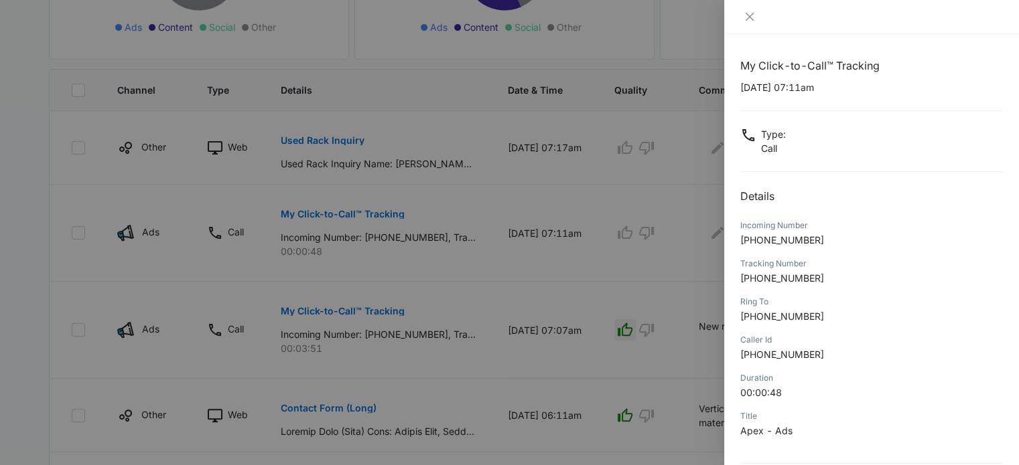
scroll to position [129, 0]
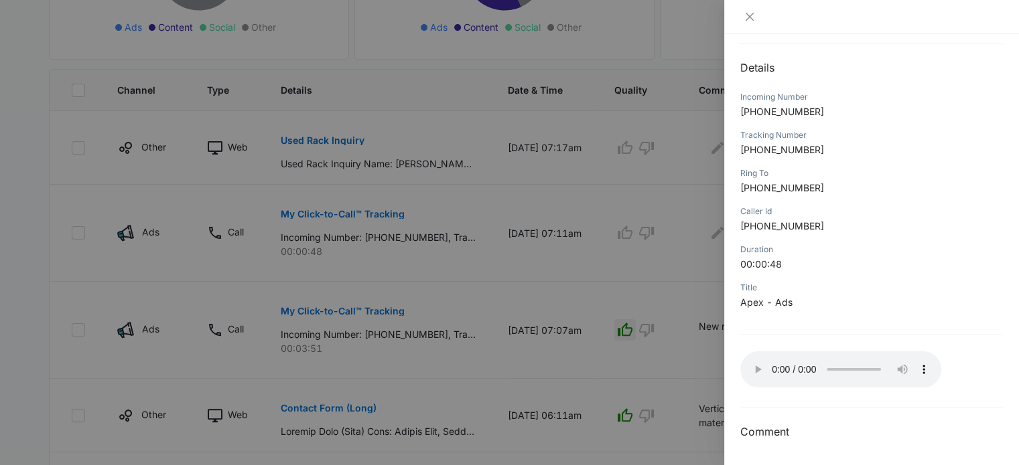
drag, startPoint x: 693, startPoint y: 295, endPoint x: 664, endPoint y: 235, distance: 66.2
click at [664, 235] on div at bounding box center [509, 232] width 1019 height 465
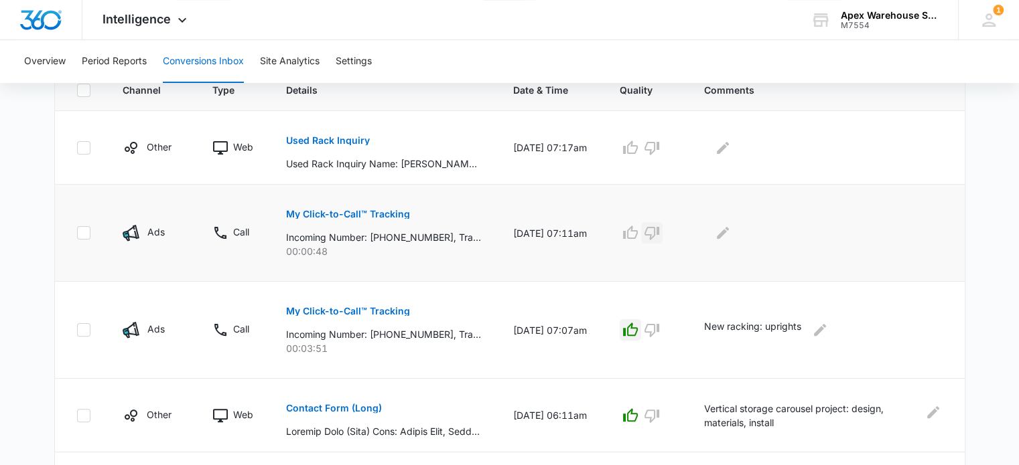
click at [662, 236] on button "button" at bounding box center [651, 232] width 21 height 21
click at [728, 236] on button "Edit Comments" at bounding box center [722, 232] width 21 height 21
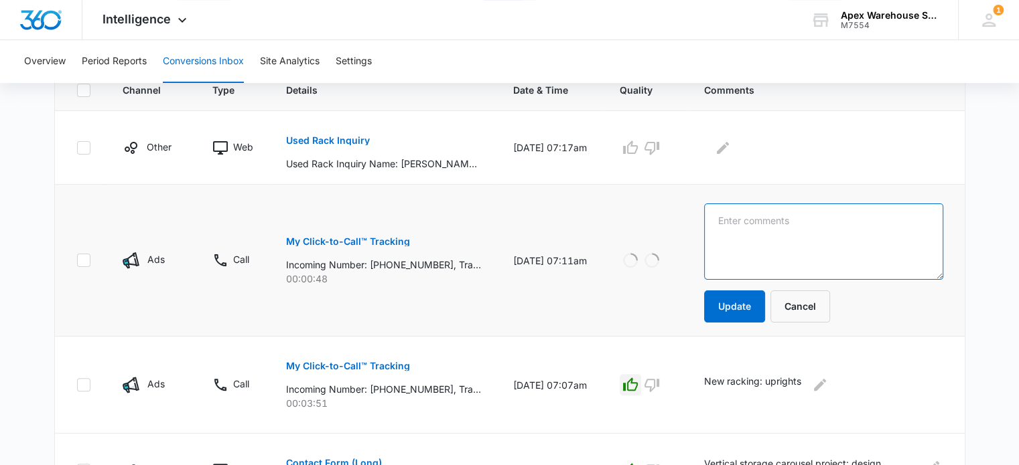
click at [731, 238] on textarea at bounding box center [823, 242] width 239 height 76
type textarea "Hang up"
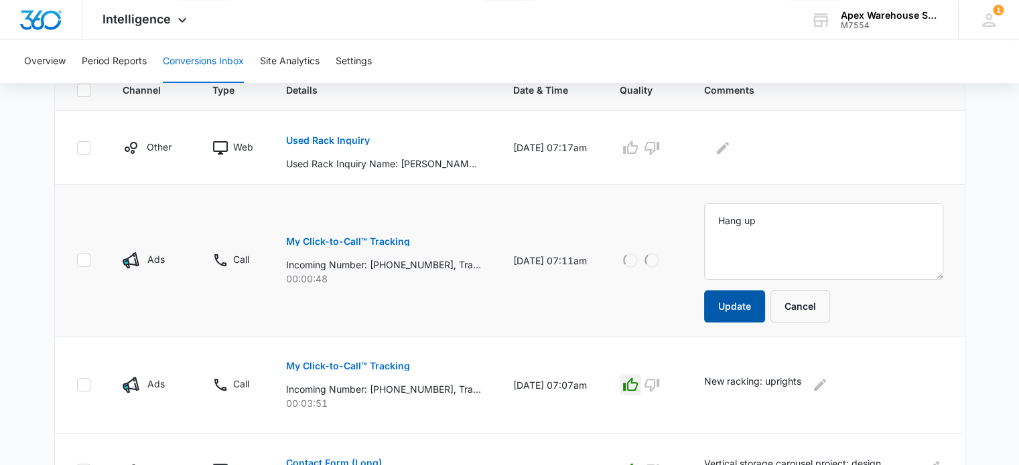
click at [749, 303] on button "Update" at bounding box center [734, 307] width 61 height 32
click at [338, 147] on button "Used Rack Inquiry" at bounding box center [328, 141] width 84 height 32
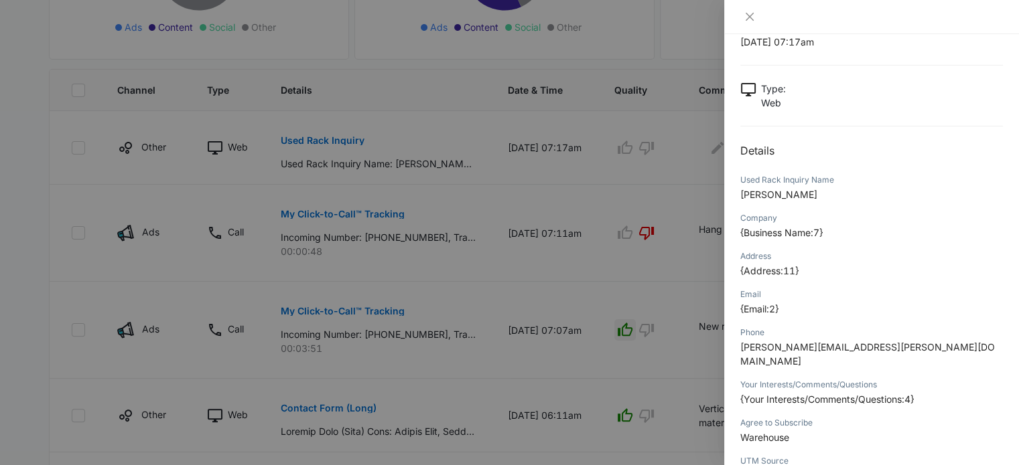
scroll to position [47, 0]
click at [652, 354] on div at bounding box center [509, 232] width 1019 height 465
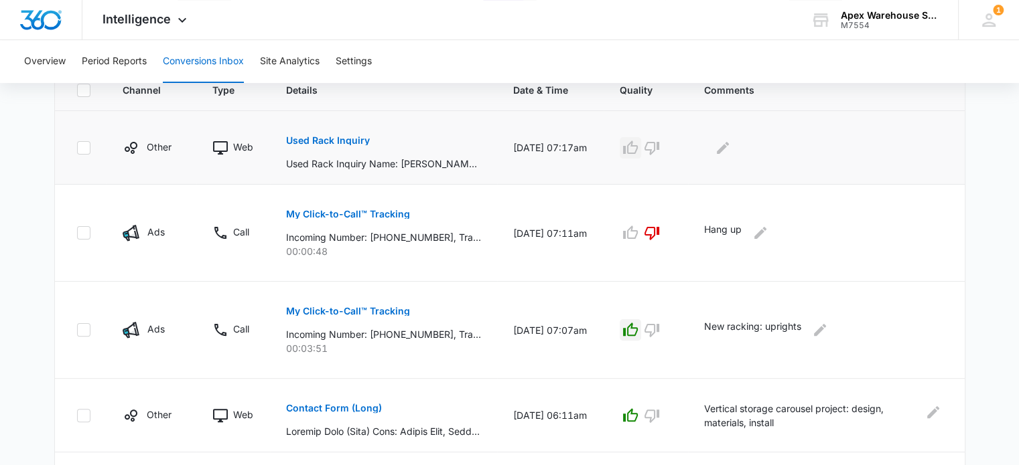
click at [638, 152] on icon "button" at bounding box center [630, 148] width 16 height 16
click at [731, 148] on icon "Edit Comments" at bounding box center [723, 148] width 16 height 16
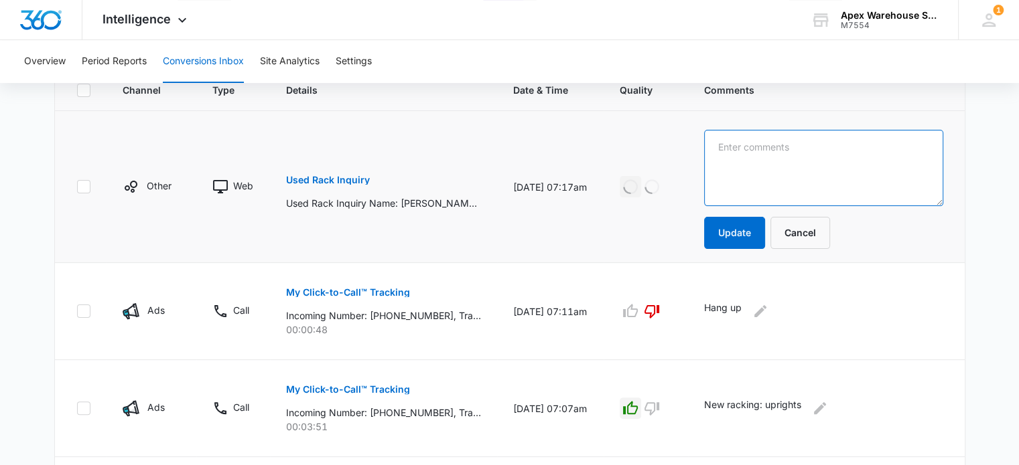
click at [740, 148] on textarea at bounding box center [823, 168] width 239 height 76
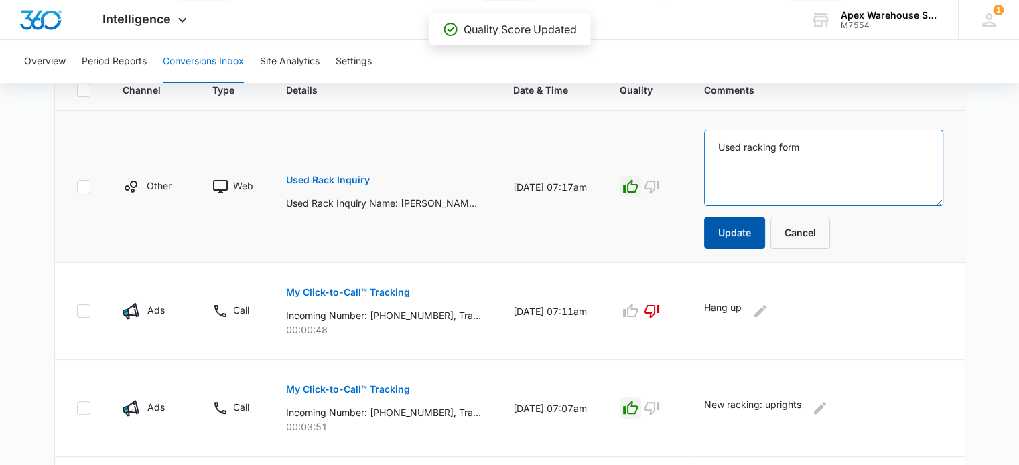
type textarea "Used racking form"
click at [734, 238] on button "Update" at bounding box center [734, 233] width 61 height 32
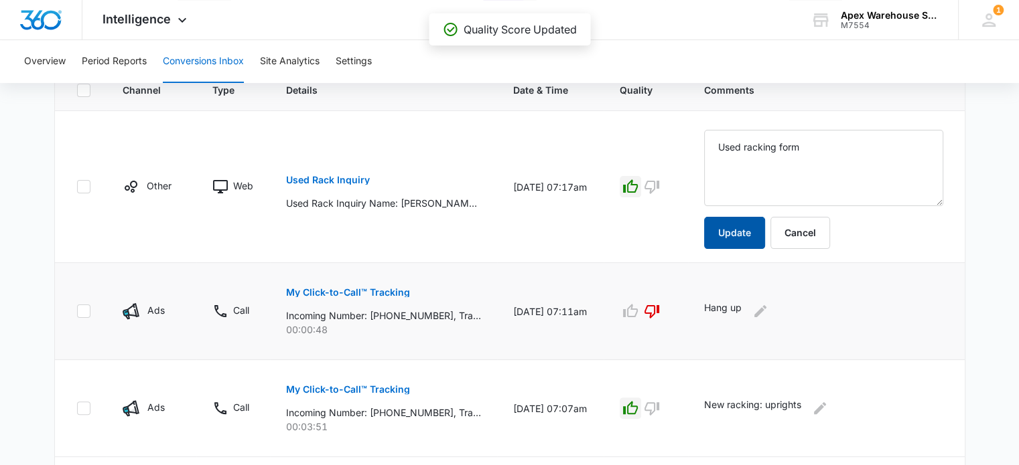
scroll to position [904, 0]
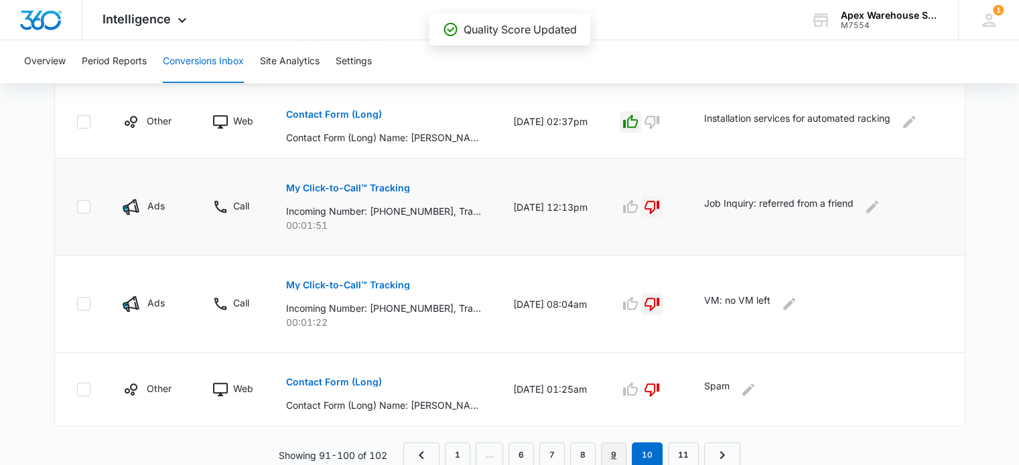
click at [616, 452] on link "9" at bounding box center [613, 455] width 25 height 25
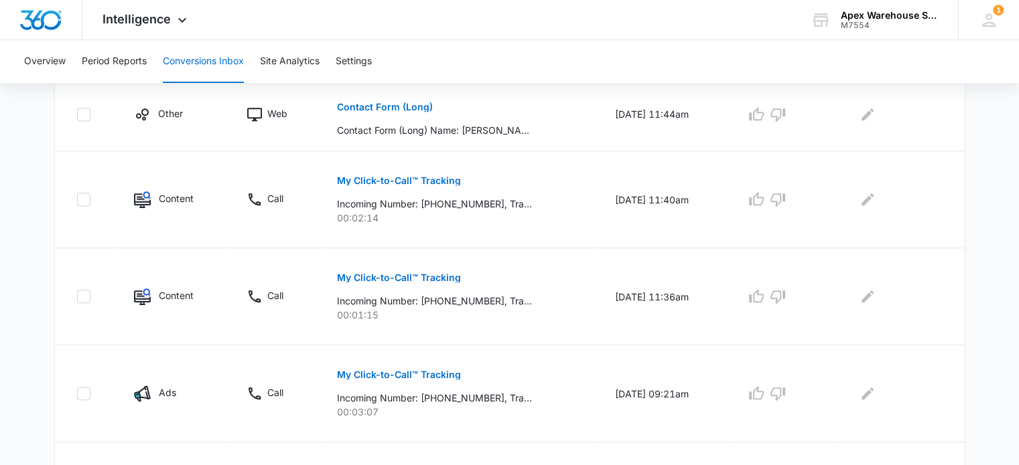
scroll to position [536, 0]
